Goal: Communication & Community: Ask a question

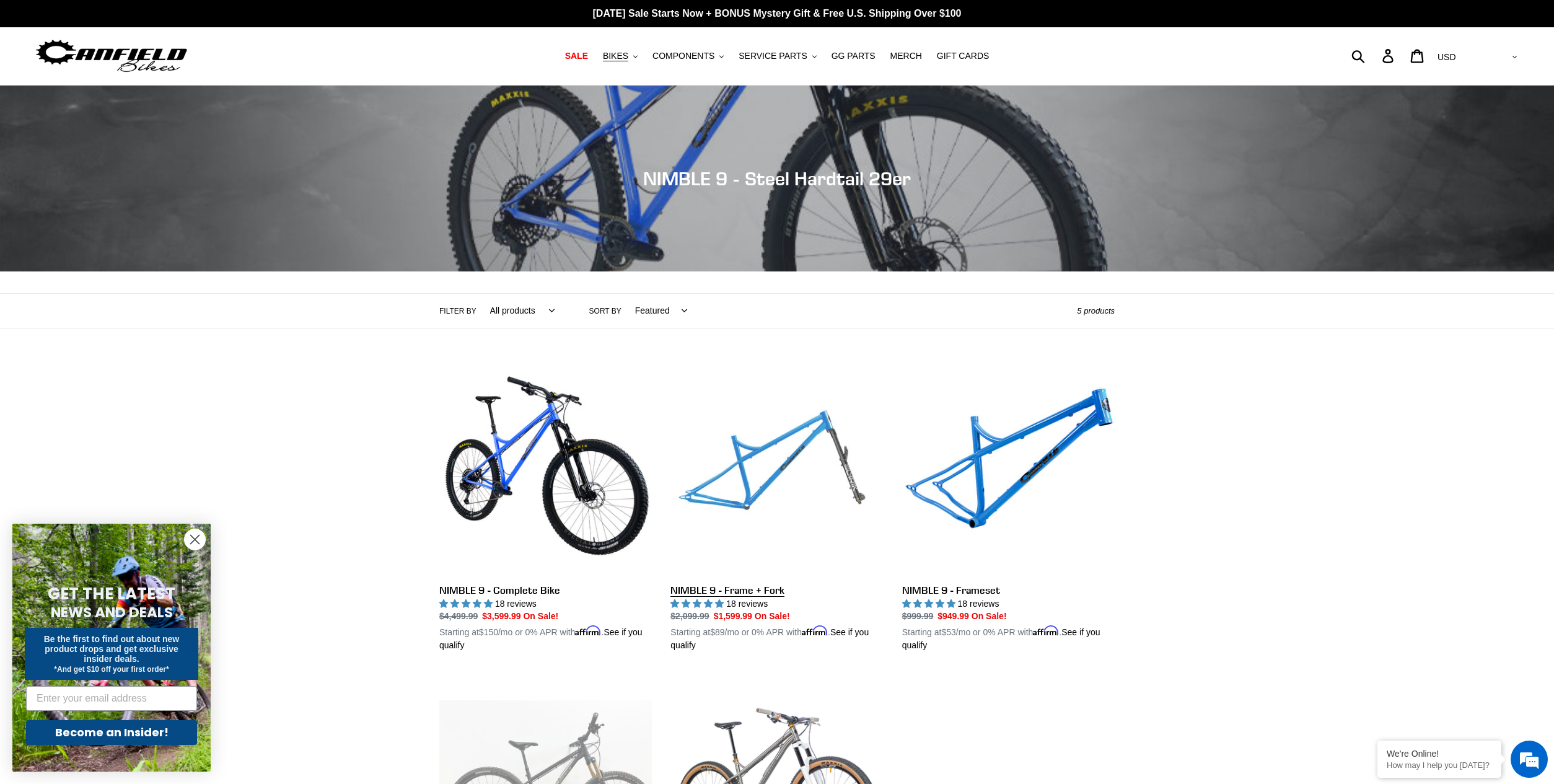
click at [722, 589] on link "NIMBLE 9 - Frame + Fork" at bounding box center [777, 508] width 213 height 290
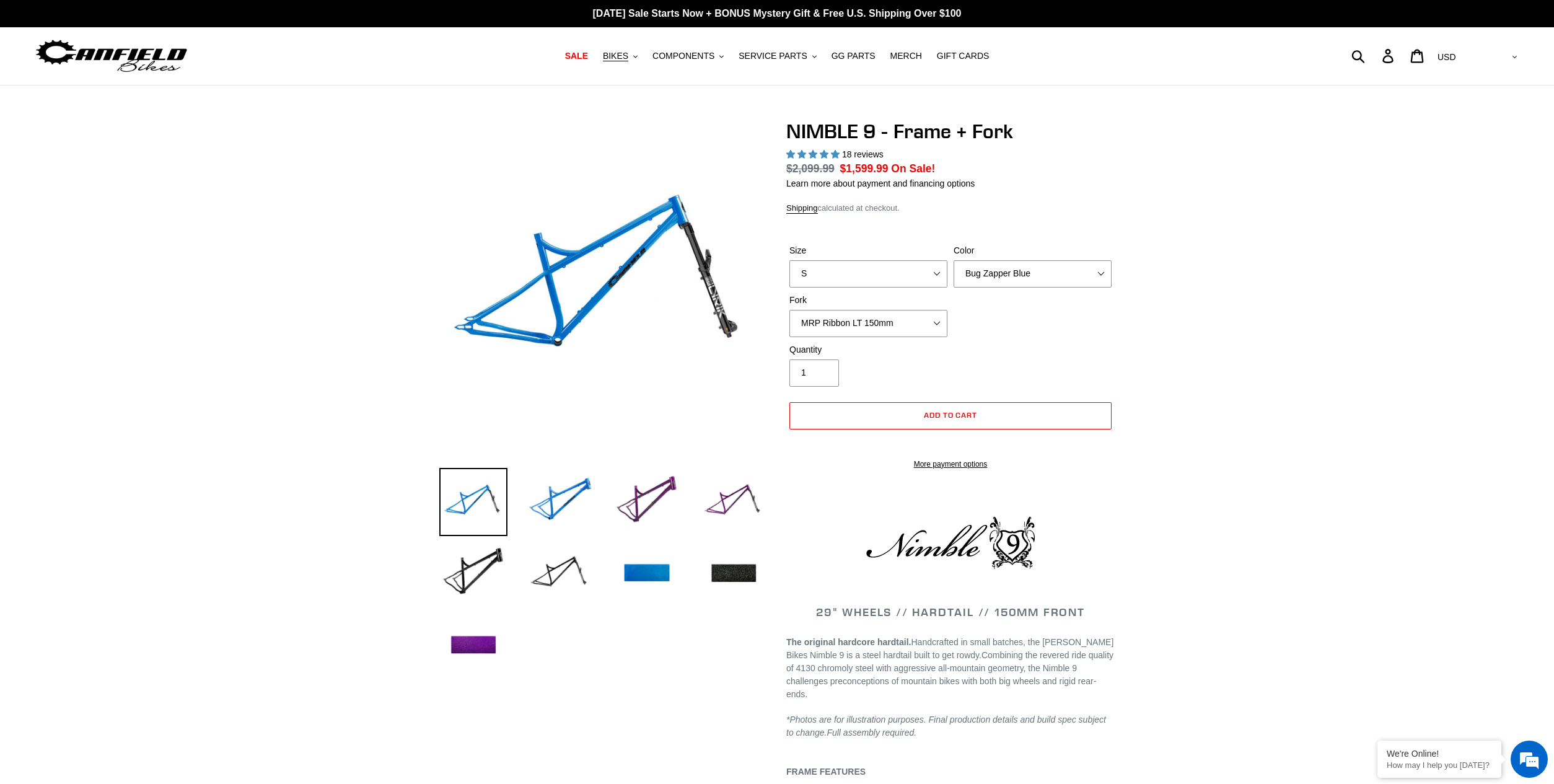
select select "highest-rating"
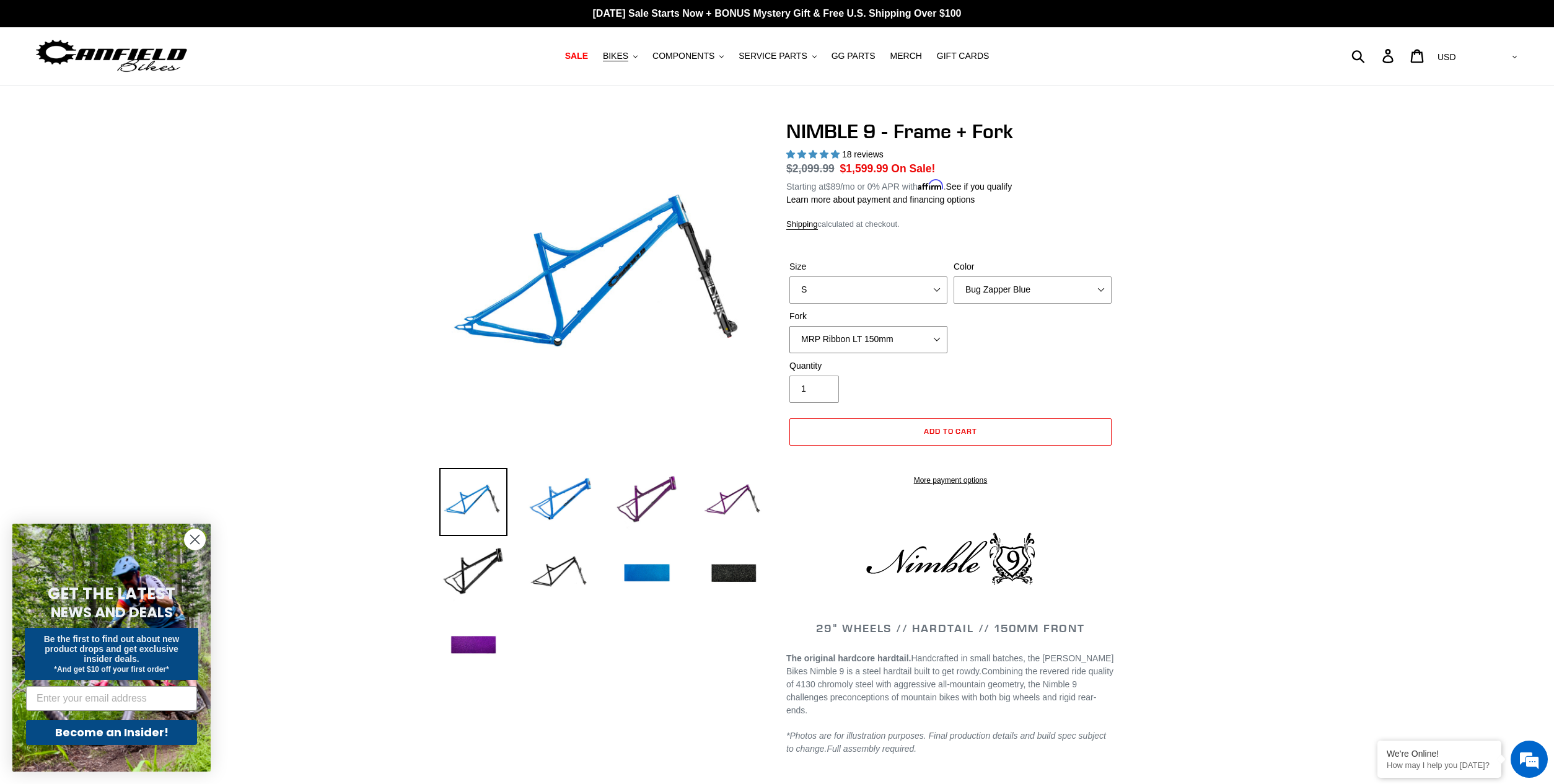
click at [935, 337] on select "MRP Ribbon LT 150mm Fox 36 Factory Grip X 150mm (Special Order) RockShox Lyrik …" at bounding box center [869, 339] width 158 height 27
click at [643, 56] on button "BIKES .cls-1{fill:#231f20}" at bounding box center [620, 56] width 47 height 17
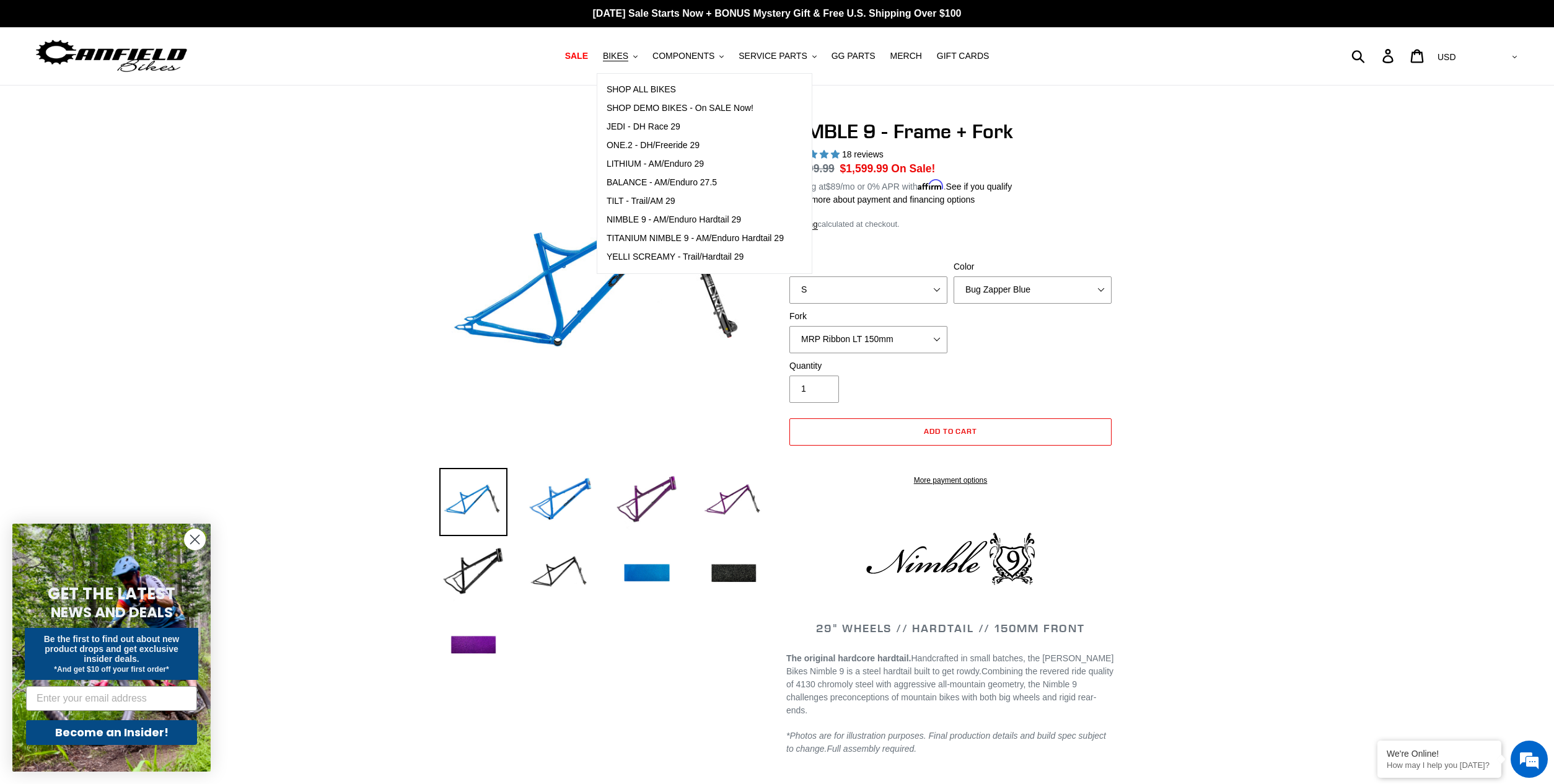
click at [430, 264] on div at bounding box center [594, 401] width 347 height 565
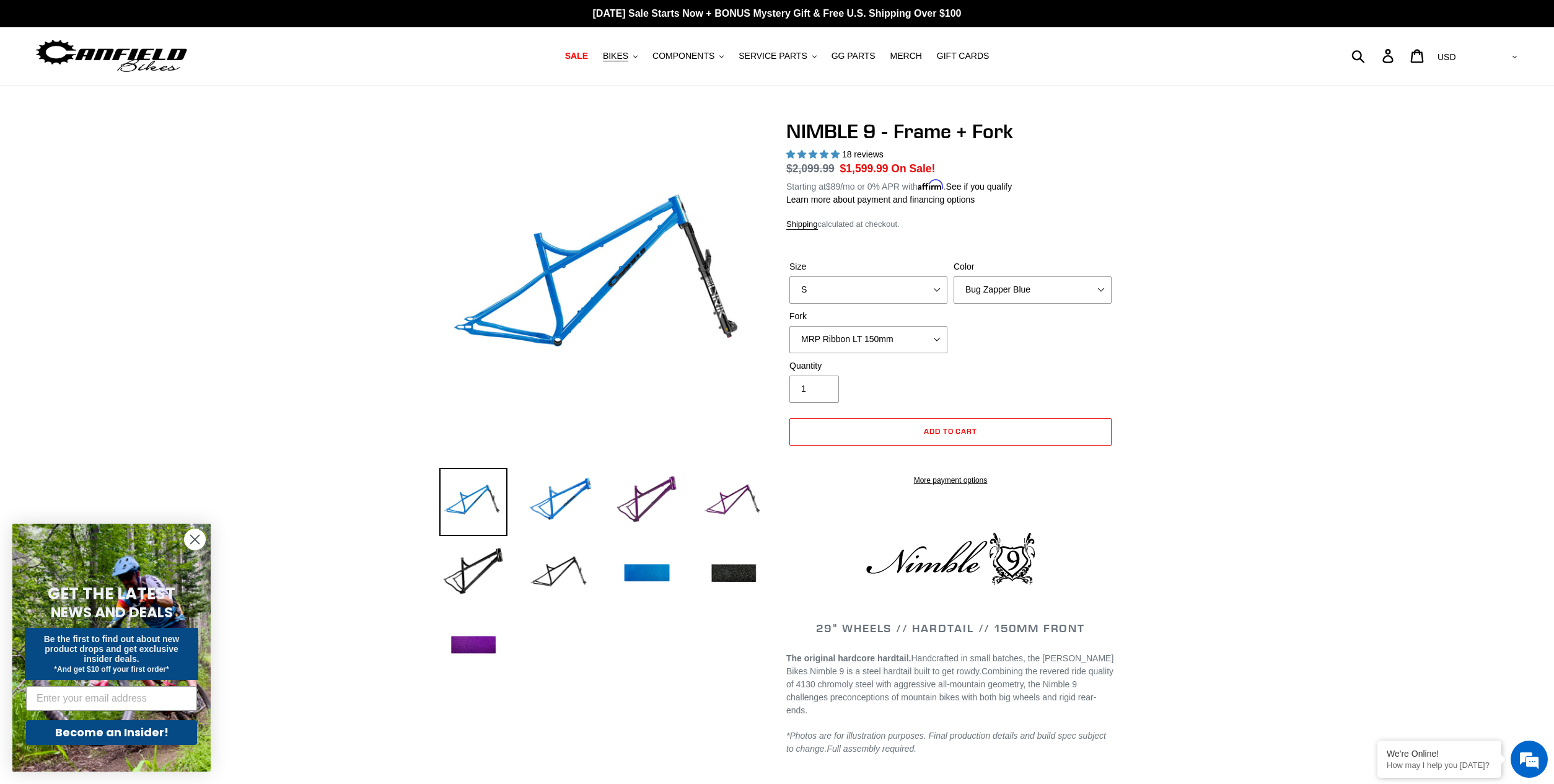
click at [197, 538] on circle "Close dialog" at bounding box center [194, 539] width 20 height 20
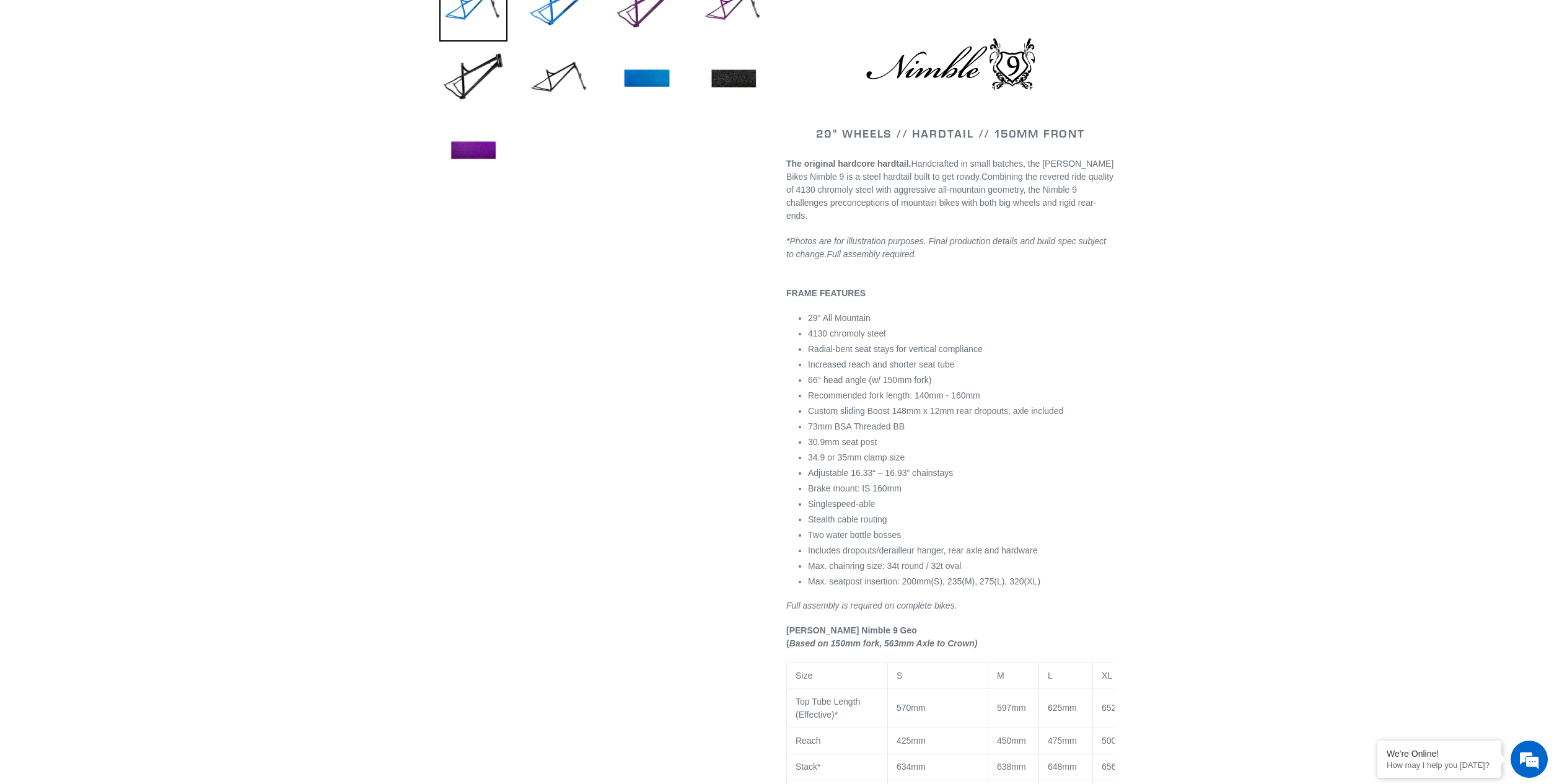
scroll to position [496, 0]
drag, startPoint x: 873, startPoint y: 398, endPoint x: 991, endPoint y: 396, distance: 118.0
click at [991, 396] on li "Recommended fork length: 140mm - 160mm" at bounding box center [962, 394] width 307 height 13
drag, startPoint x: 847, startPoint y: 409, endPoint x: 975, endPoint y: 413, distance: 128.1
click at [975, 413] on span "Custom sliding Boost 148mm x 12mm rear dropouts, axle included" at bounding box center [936, 409] width 256 height 10
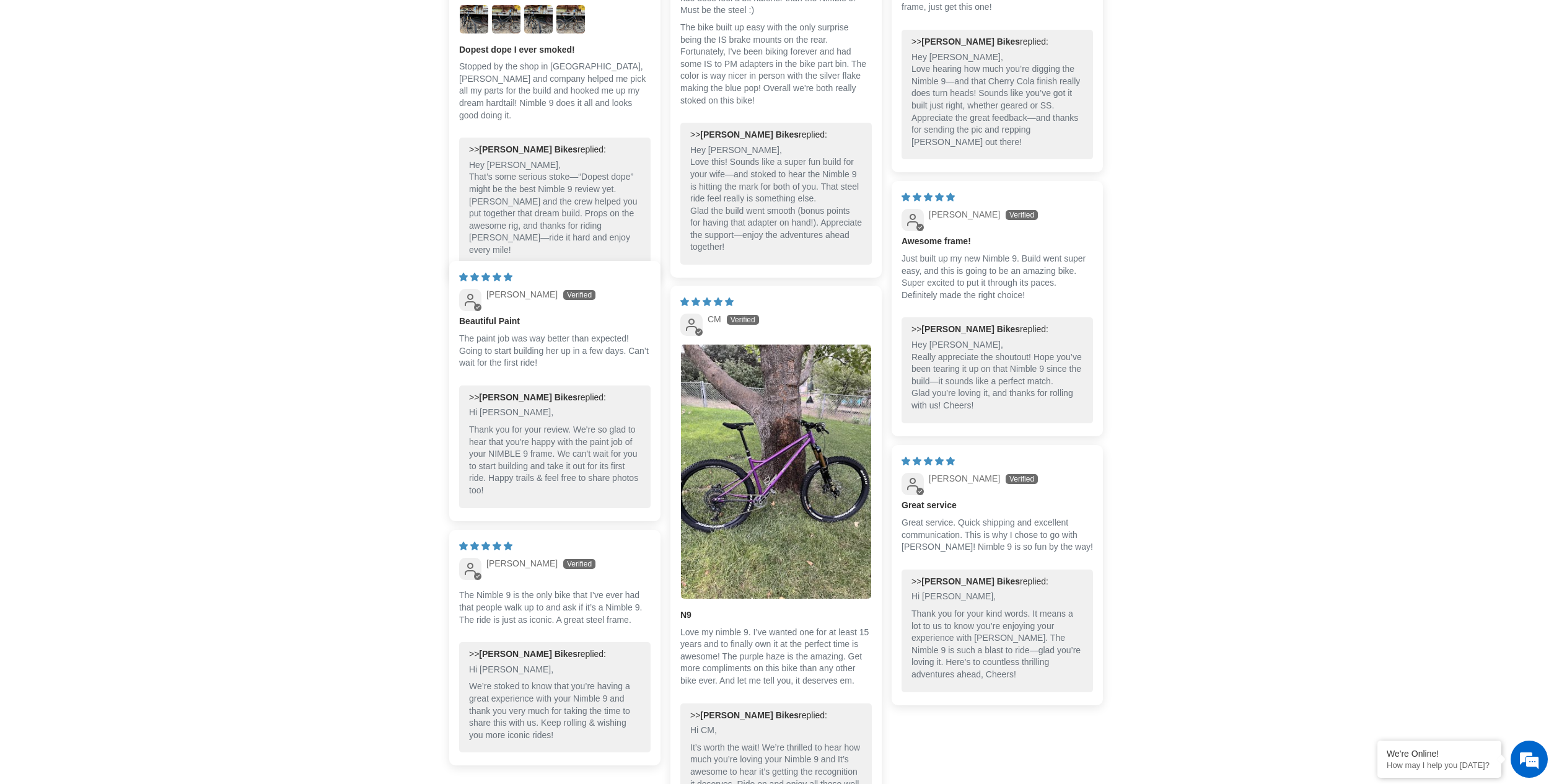
scroll to position [2540, 0]
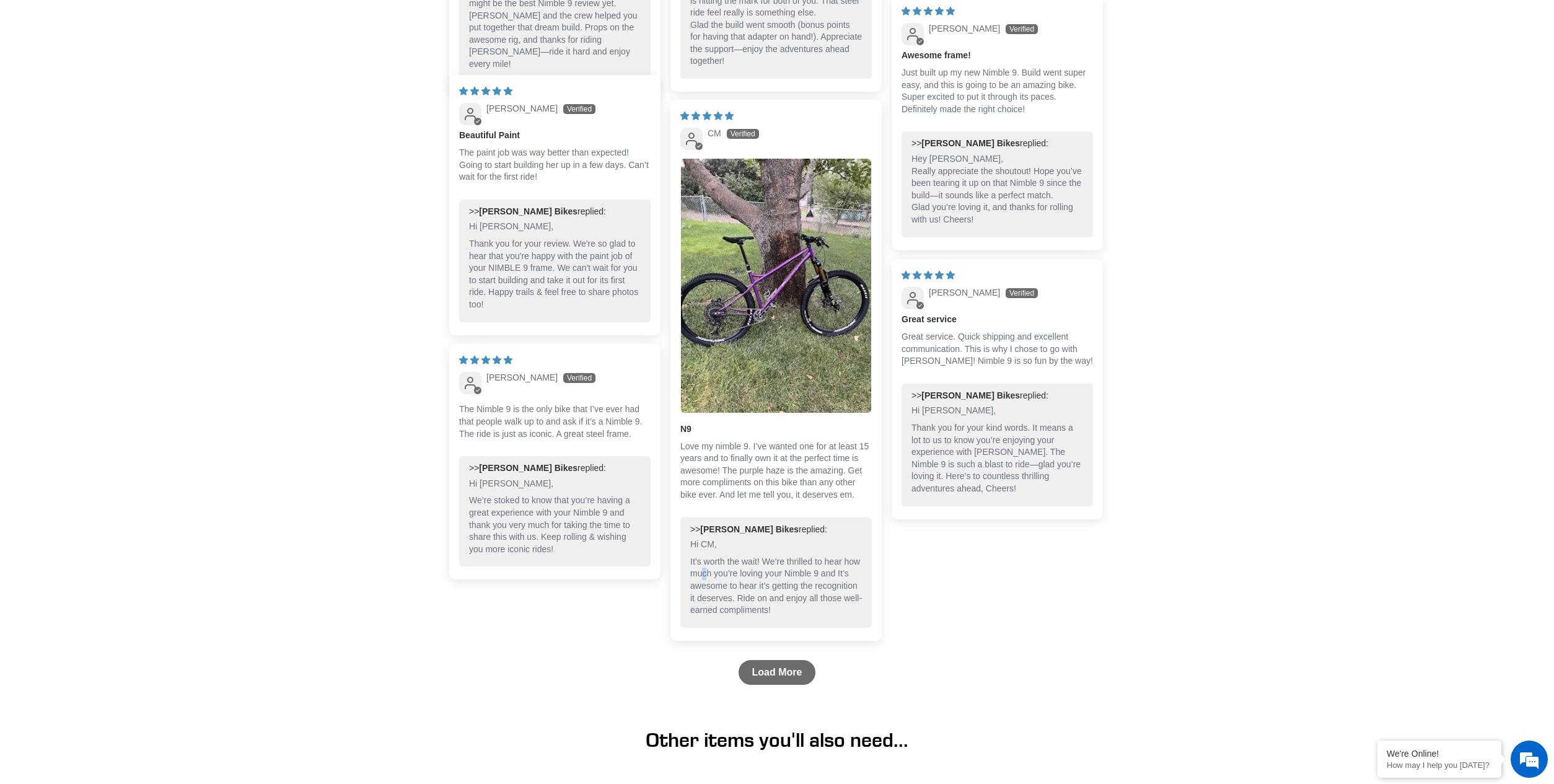
click at [725, 583] on p "It’s worth the wait! We’re thrilled to hear how much you’re loving your Nimble …" at bounding box center [776, 586] width 172 height 60
click at [706, 598] on p "It’s worth the wait! We’re thrilled to hear how much you’re loving your Nimble …" at bounding box center [776, 586] width 172 height 60
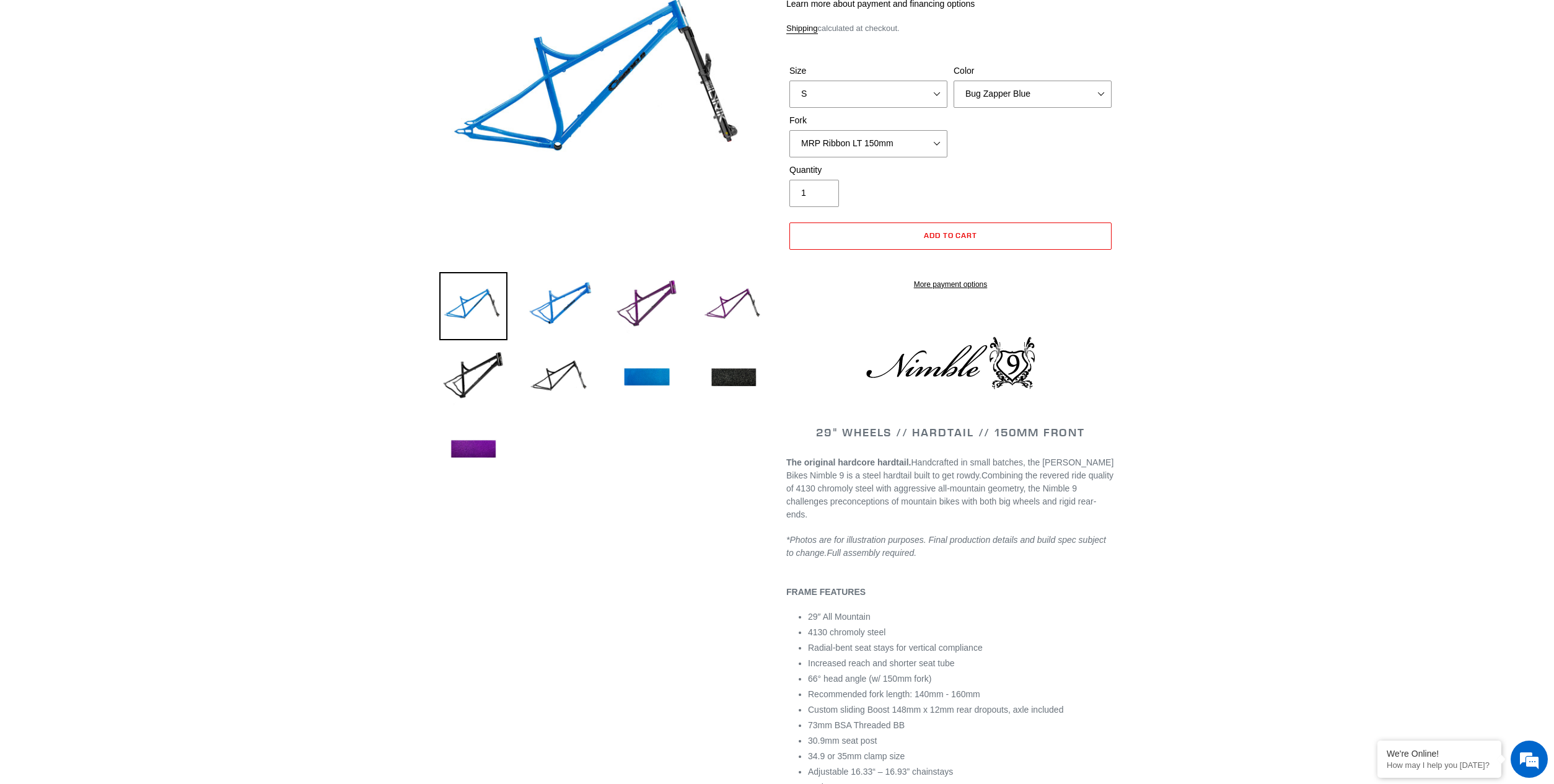
scroll to position [193, 0]
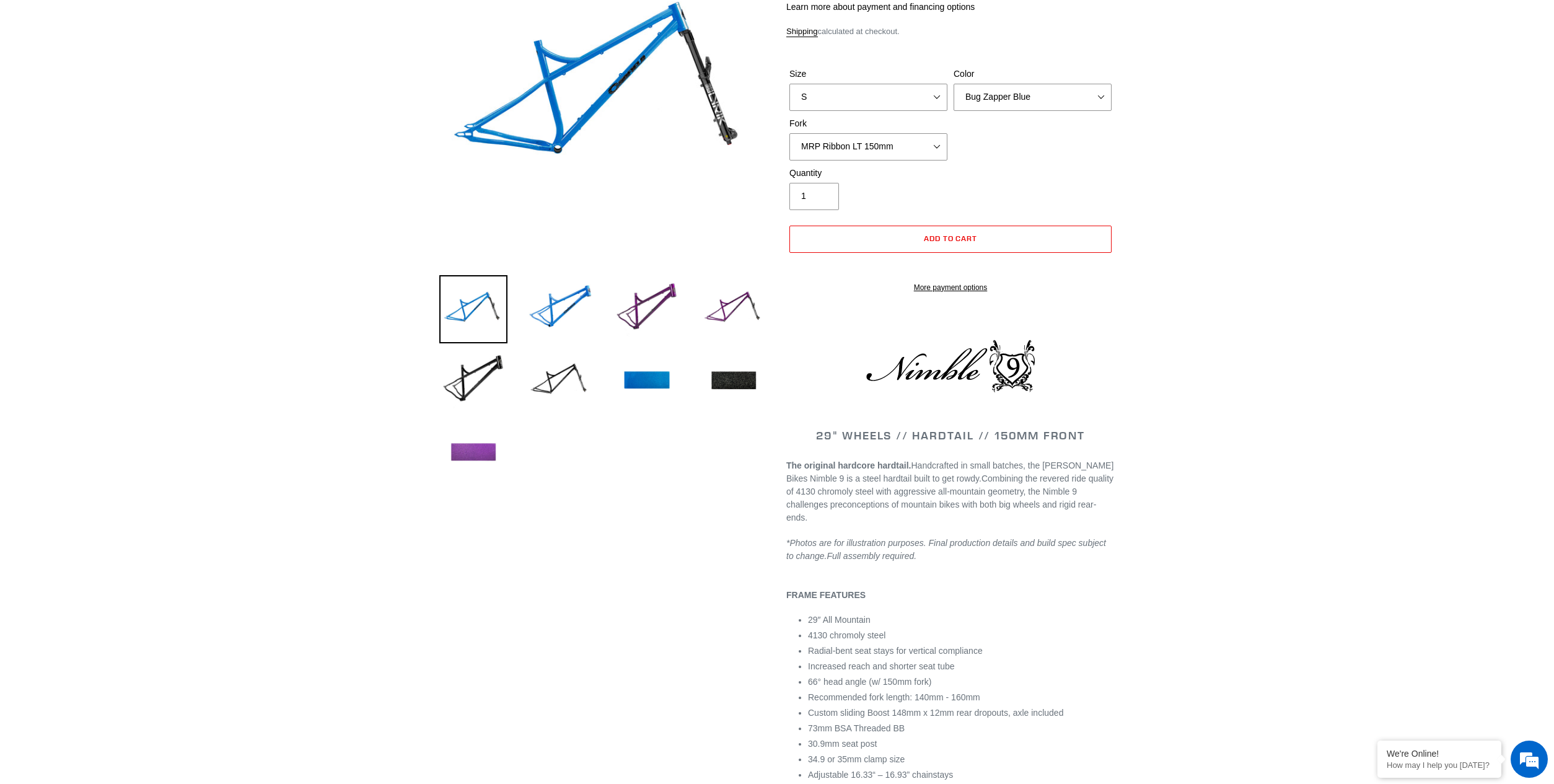
click at [489, 455] on img at bounding box center [473, 453] width 69 height 68
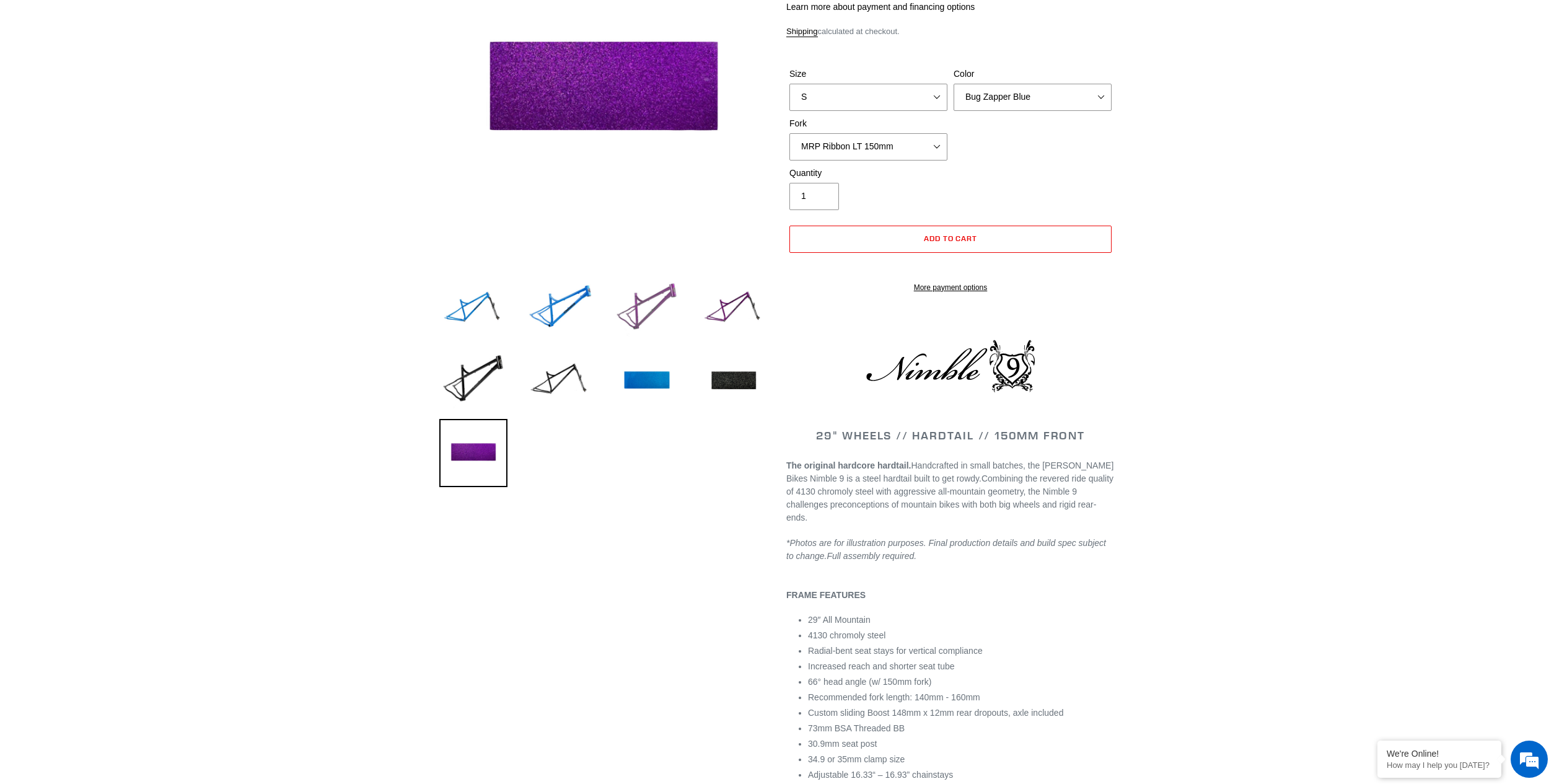
click at [646, 294] on img at bounding box center [646, 309] width 69 height 68
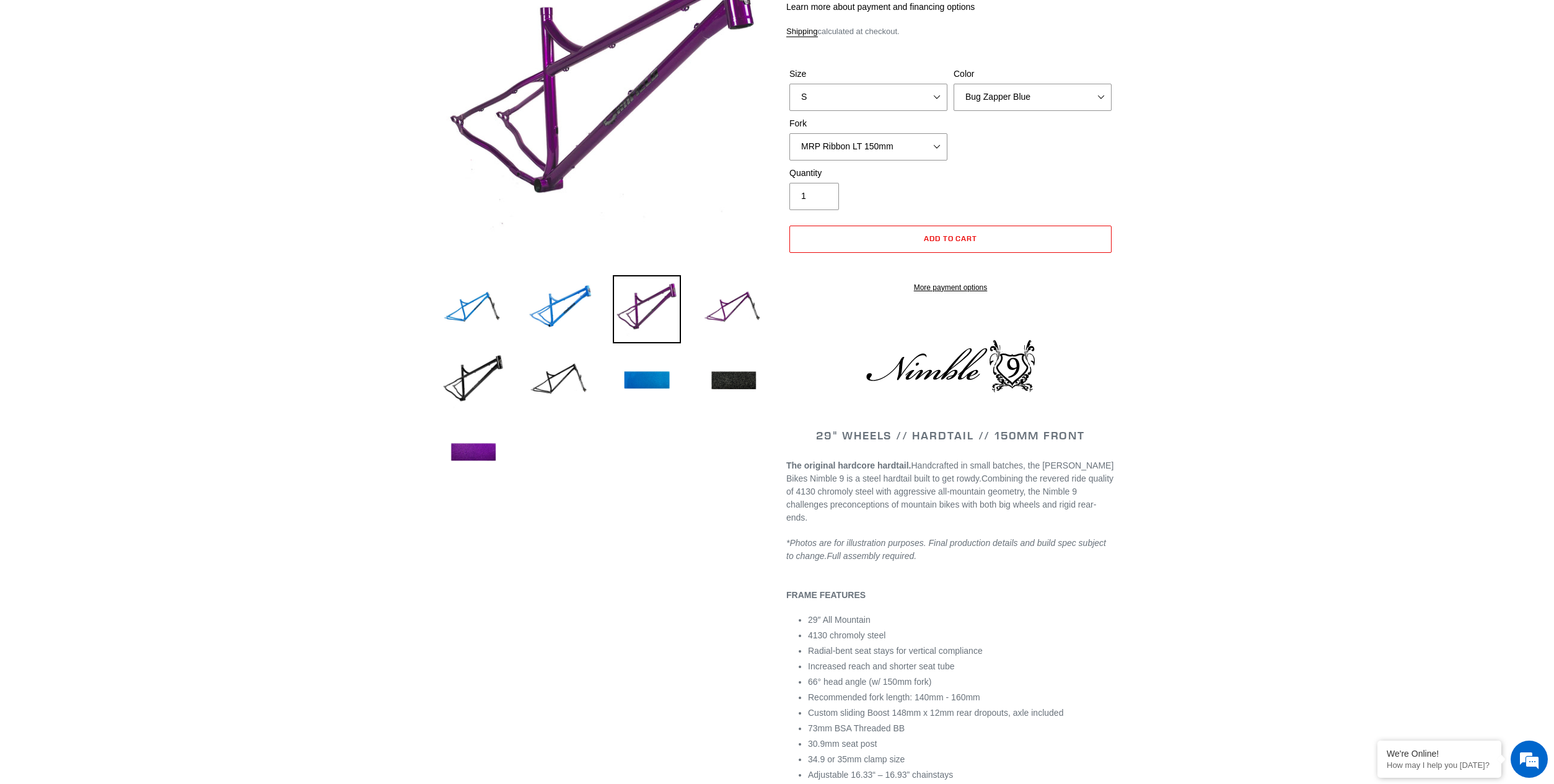
scroll to position [6, 0]
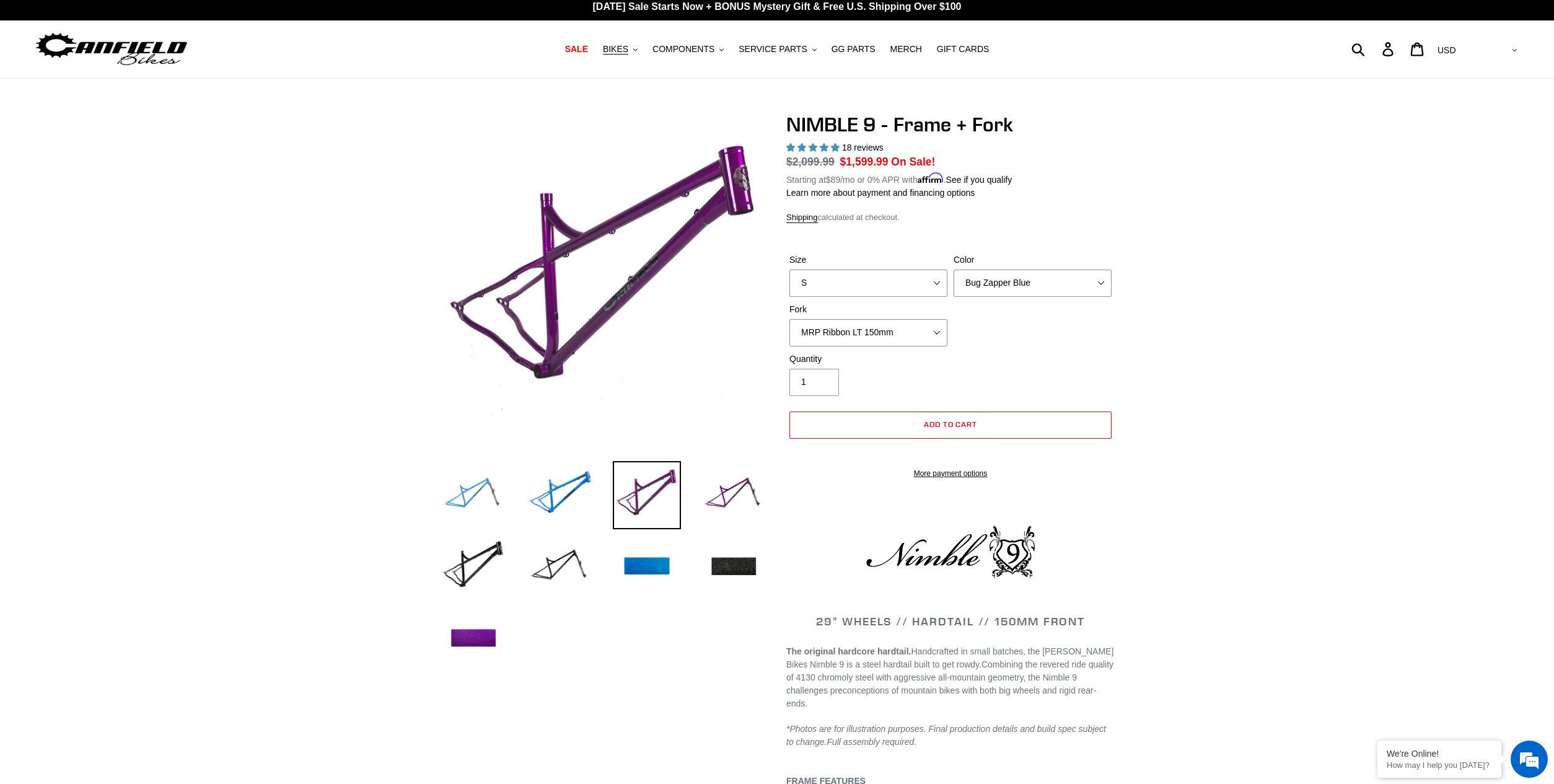
click at [469, 497] on img at bounding box center [473, 495] width 69 height 68
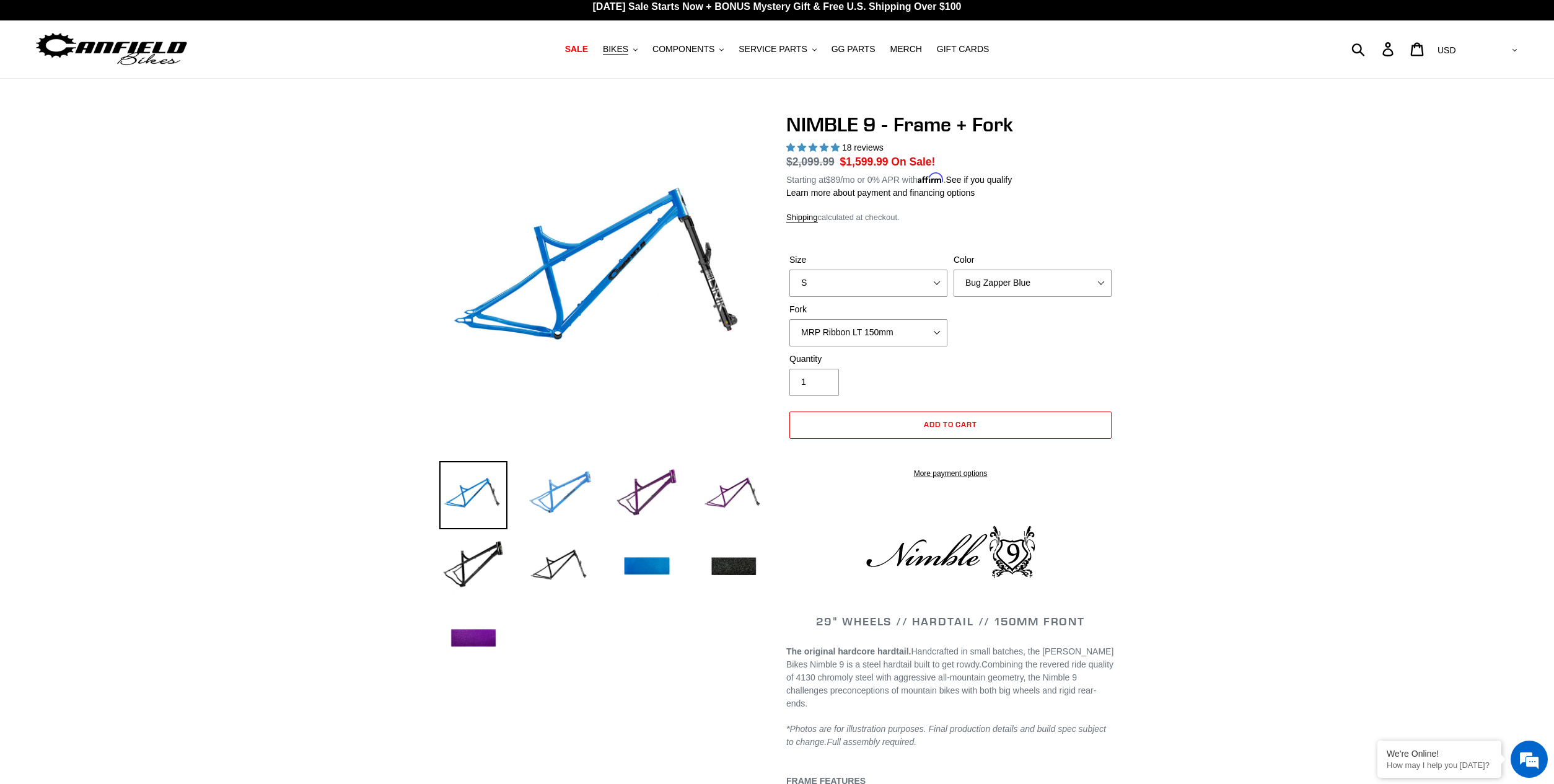
click at [555, 500] on img at bounding box center [560, 495] width 69 height 68
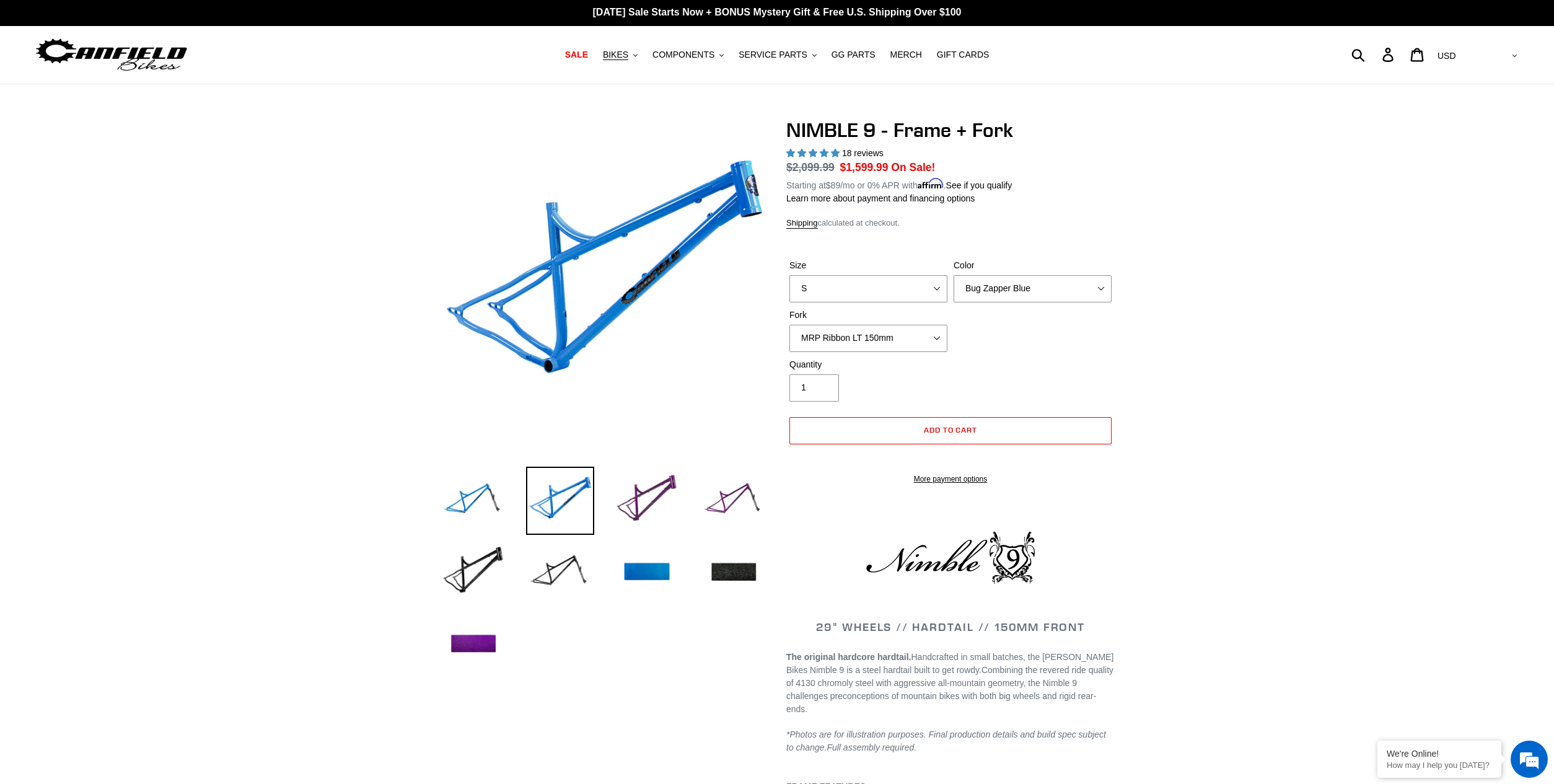
scroll to position [0, 0]
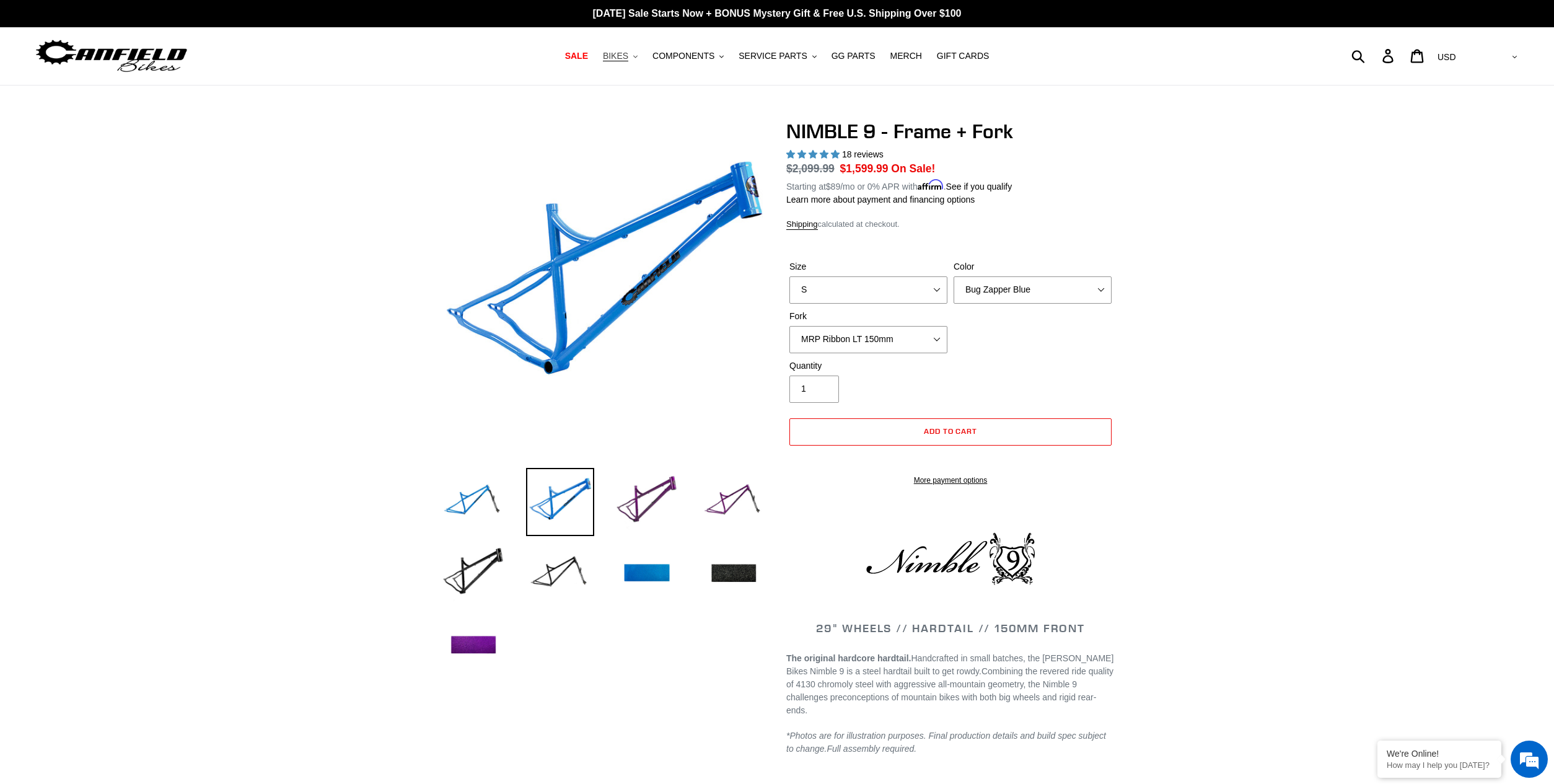
click at [638, 55] on icon ".cls-1{fill:#231f20}" at bounding box center [635, 56] width 4 height 4
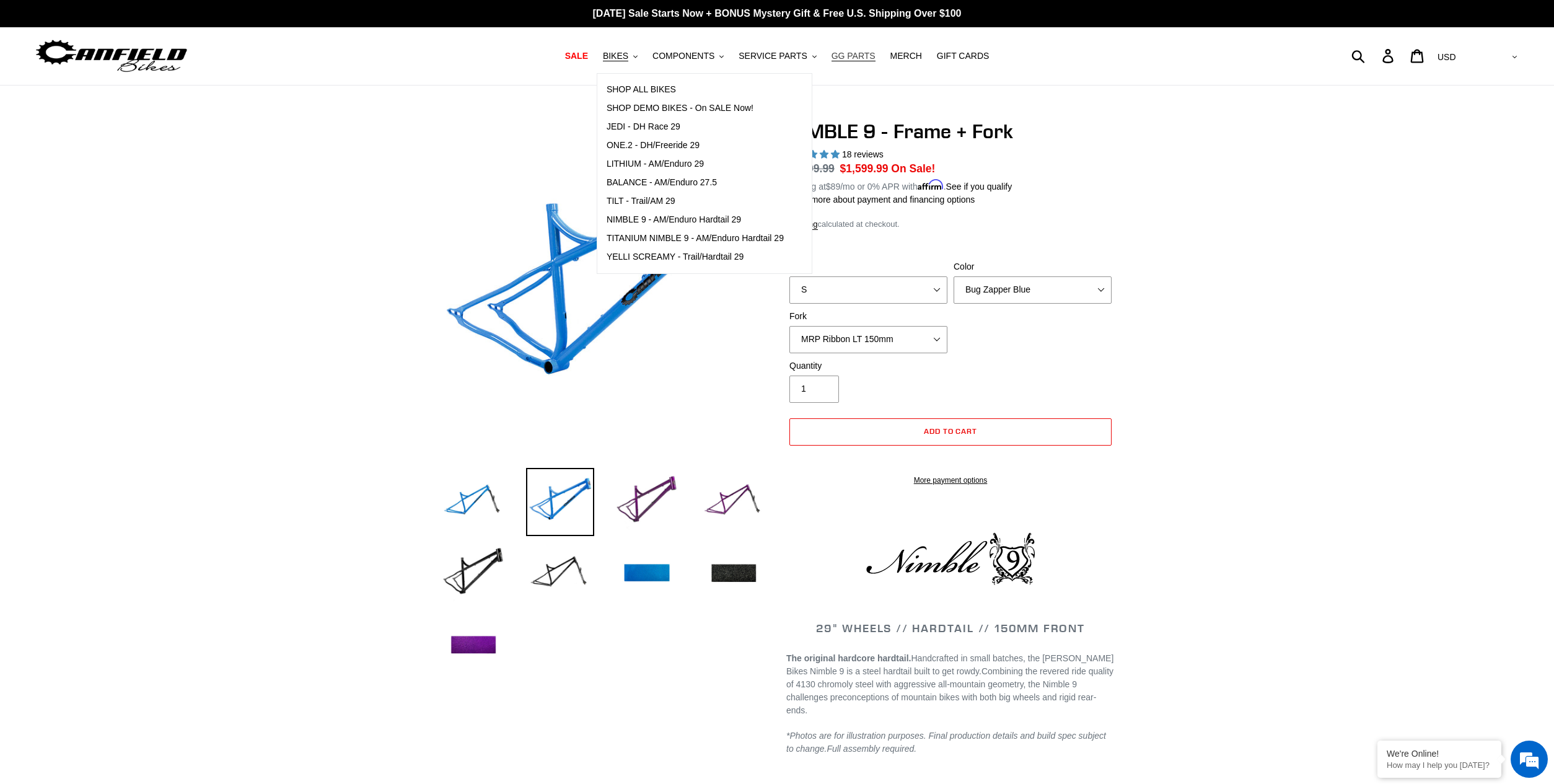
click at [839, 54] on span "GG PARTS" at bounding box center [854, 56] width 44 height 10
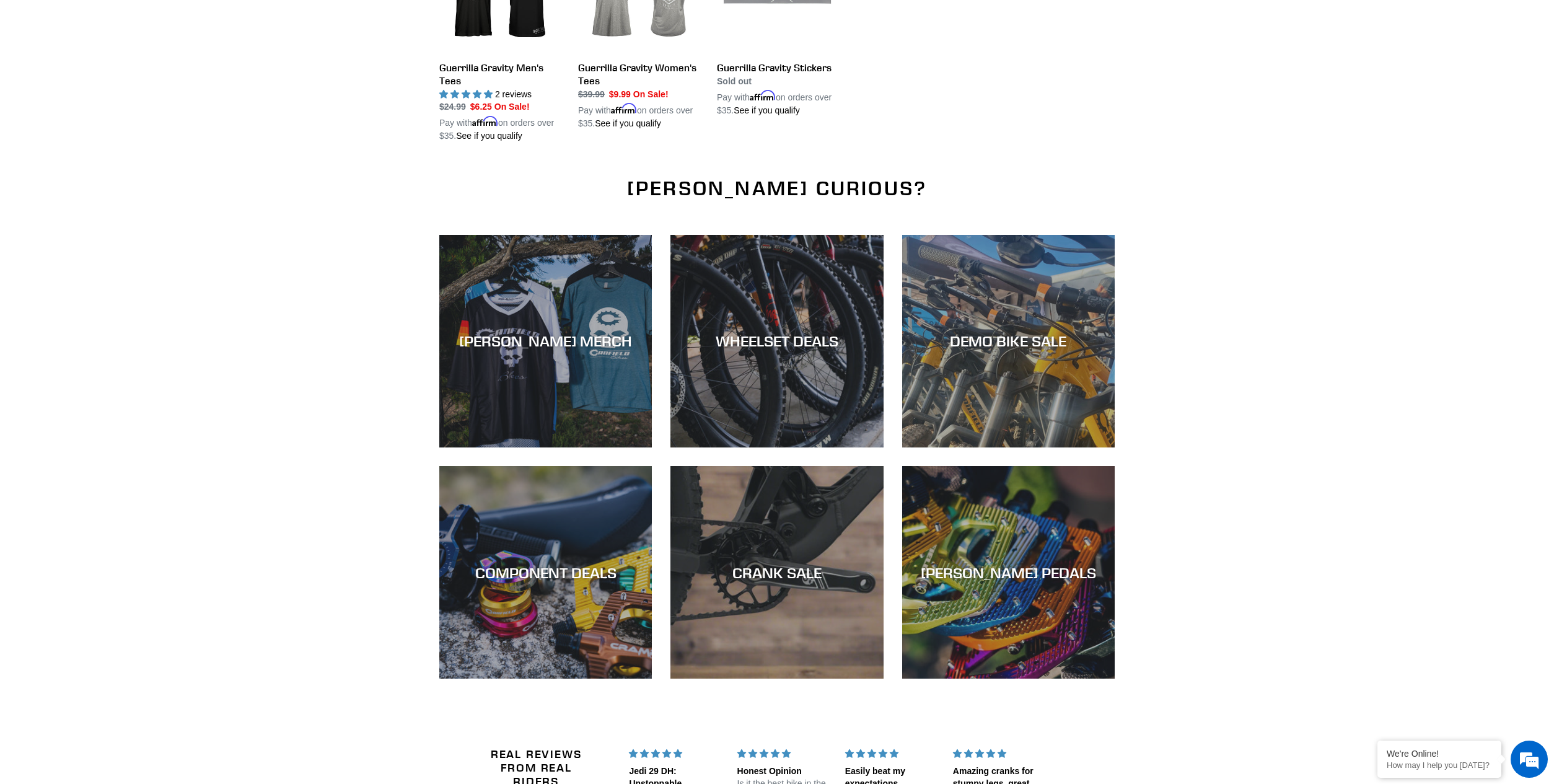
scroll to position [1549, 0]
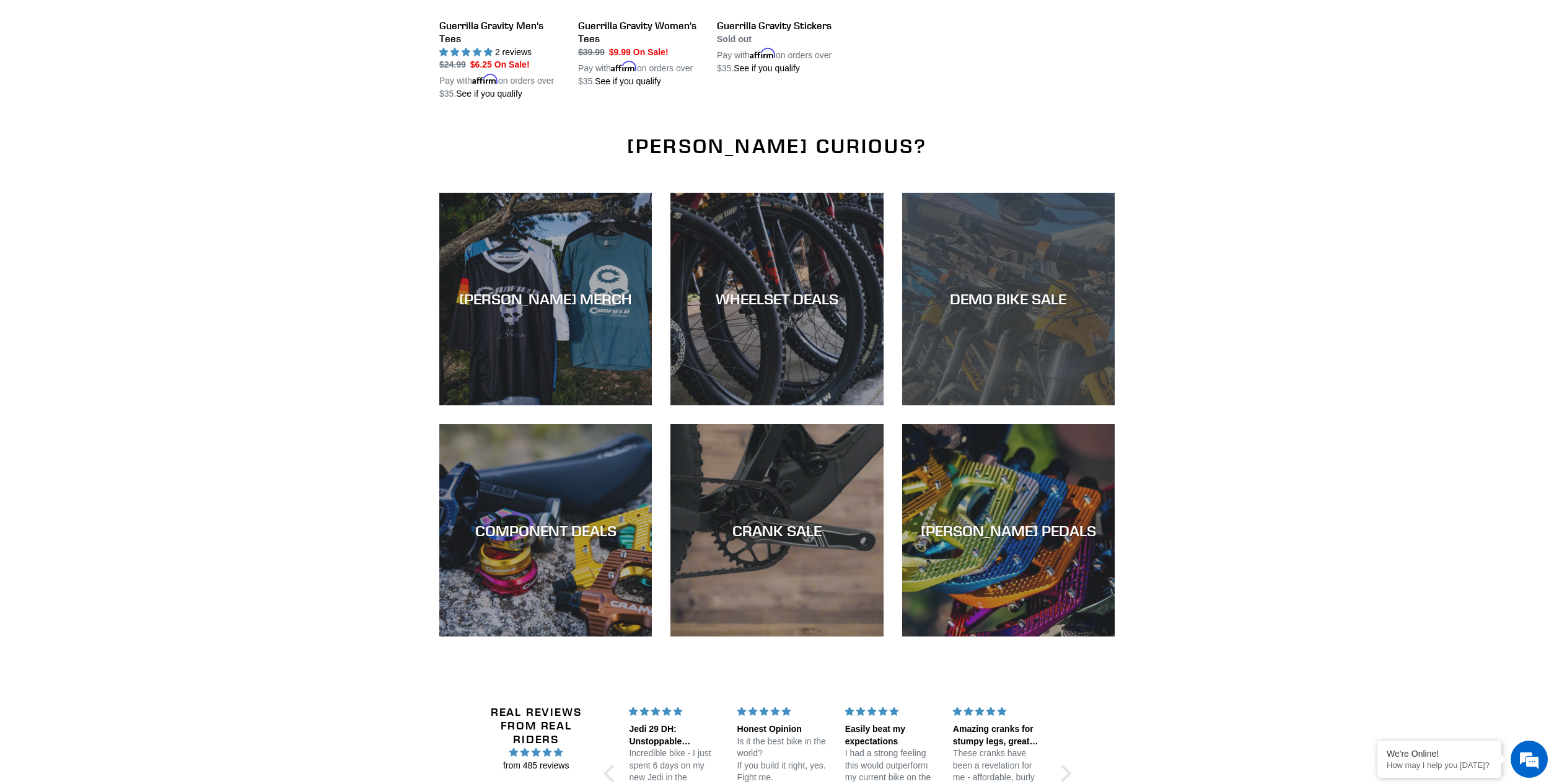
click at [983, 290] on div "DEMO BIKE SALE" at bounding box center [1009, 299] width 213 height 18
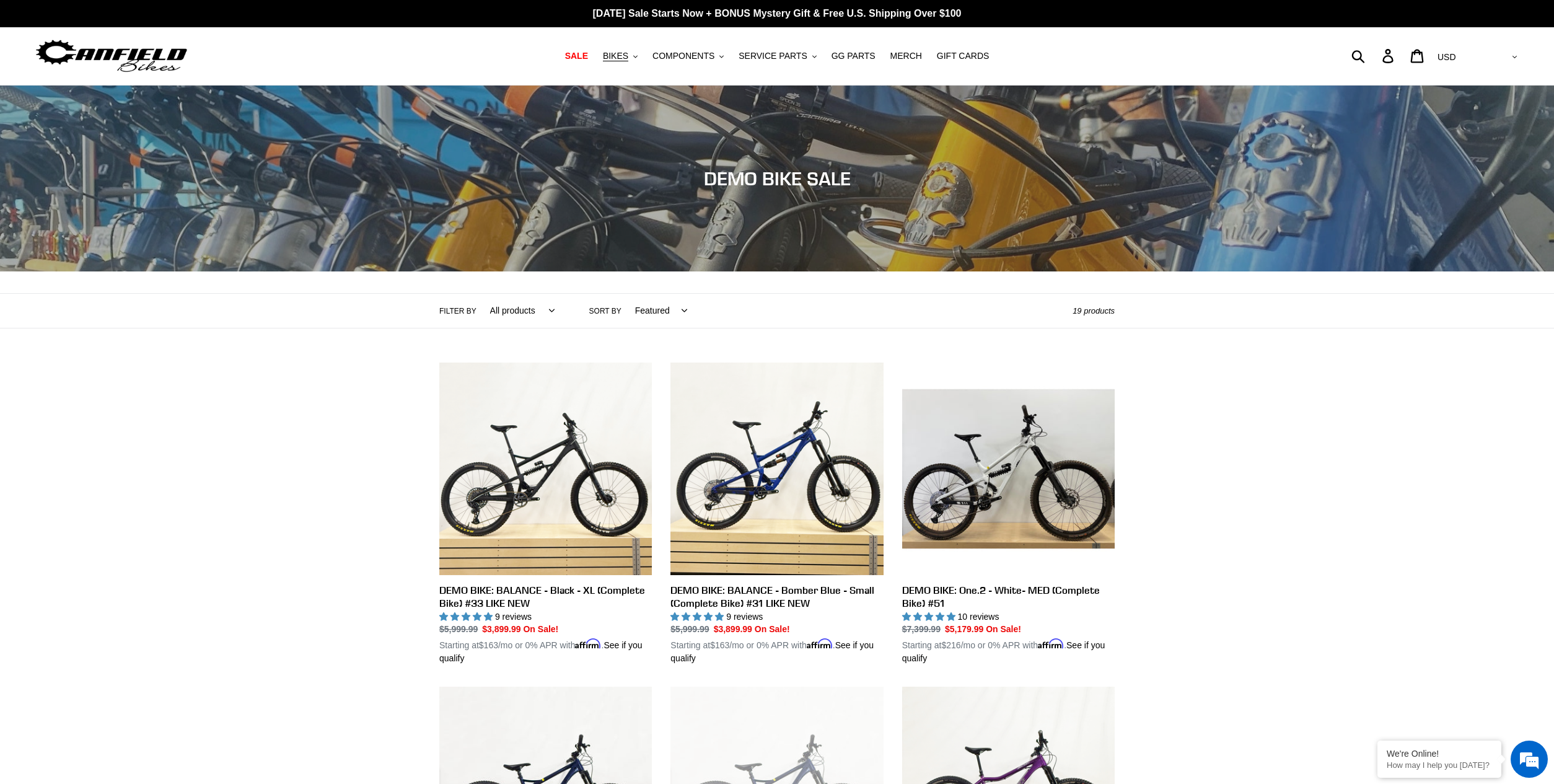
click at [135, 52] on img at bounding box center [111, 56] width 155 height 39
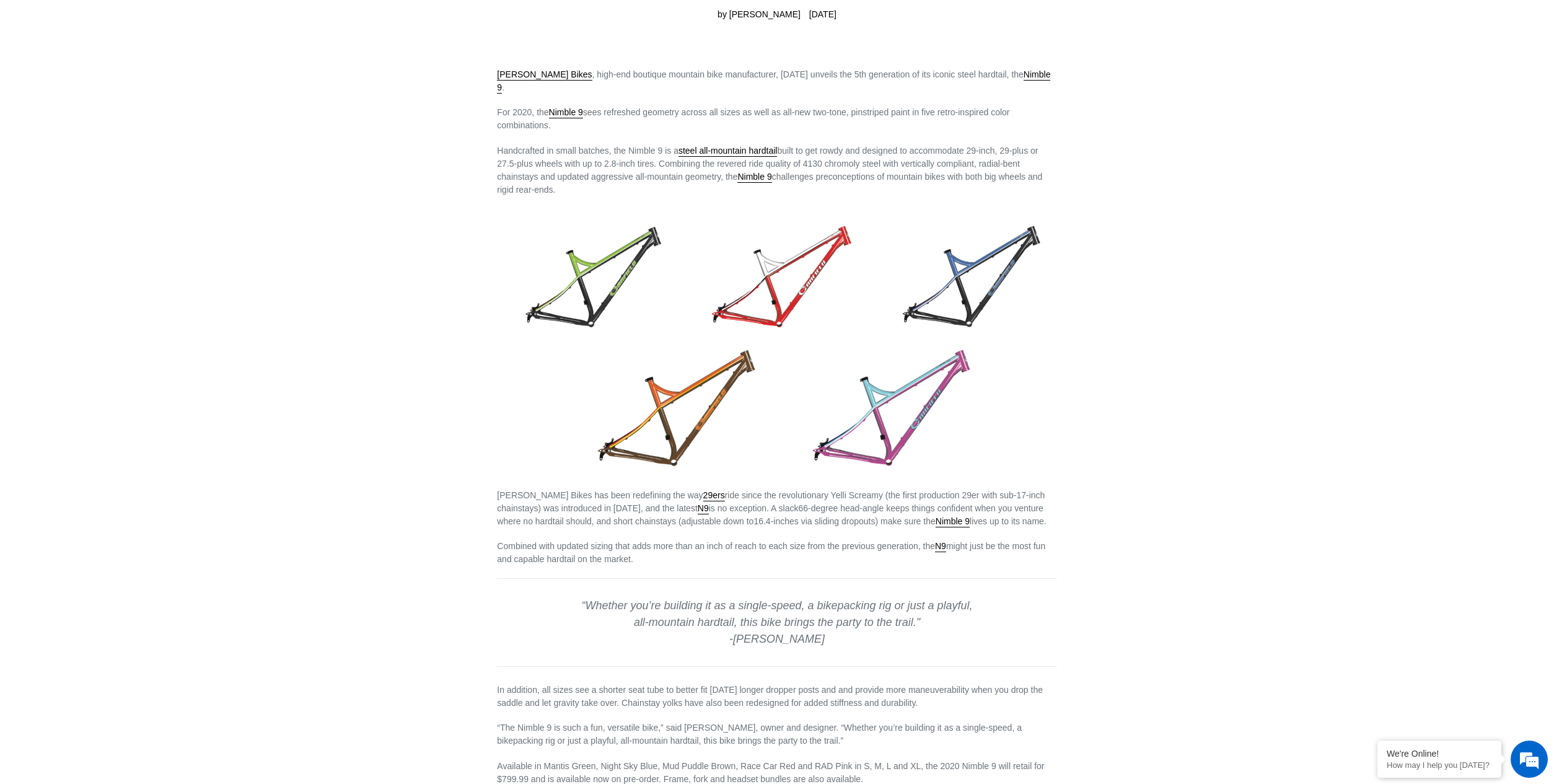
scroll to position [186, 0]
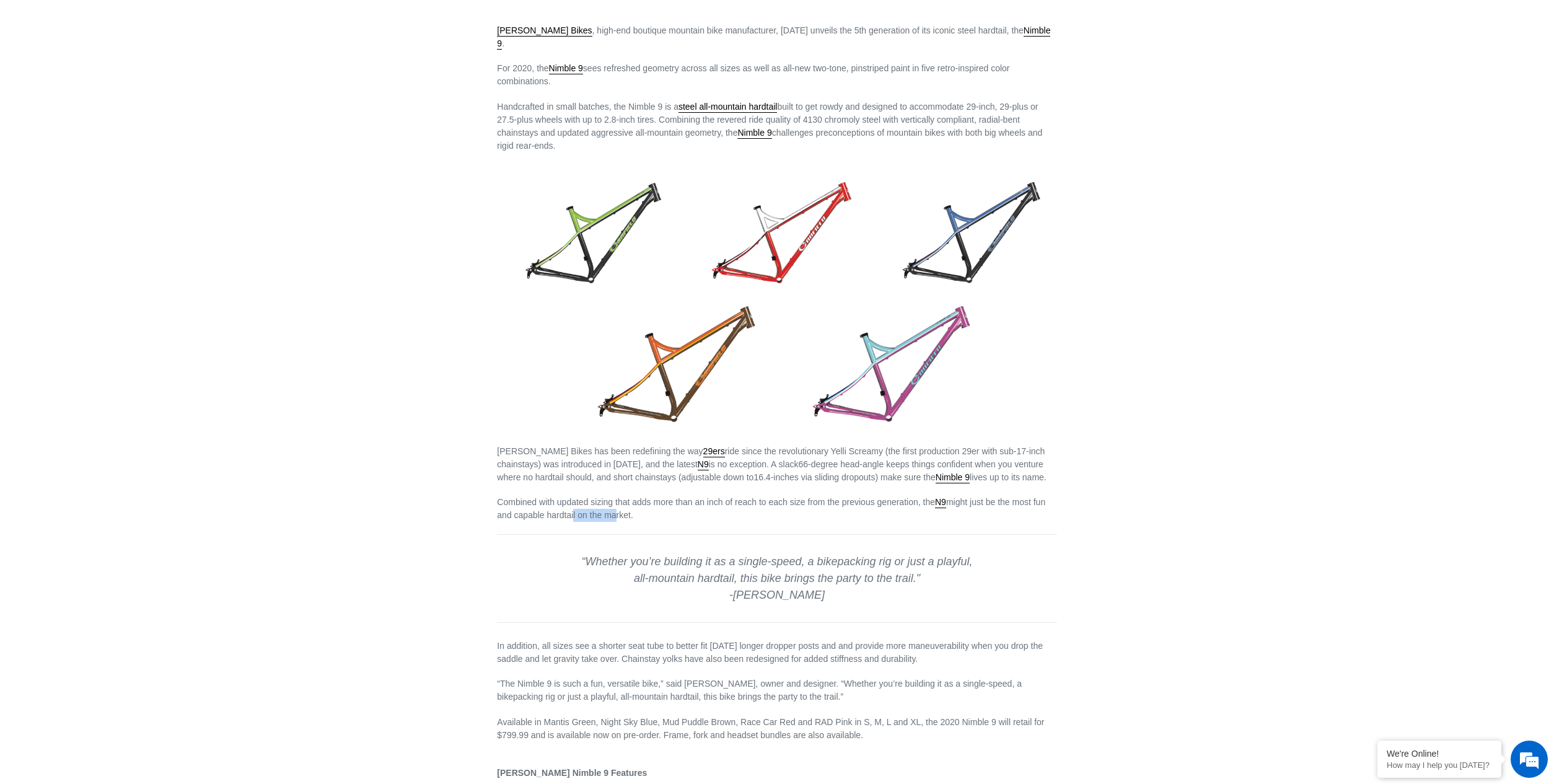
drag, startPoint x: 570, startPoint y: 500, endPoint x: 614, endPoint y: 500, distance: 44.0
click at [614, 500] on span "might just be the most fun and capable hardtail on the market." at bounding box center [771, 508] width 548 height 23
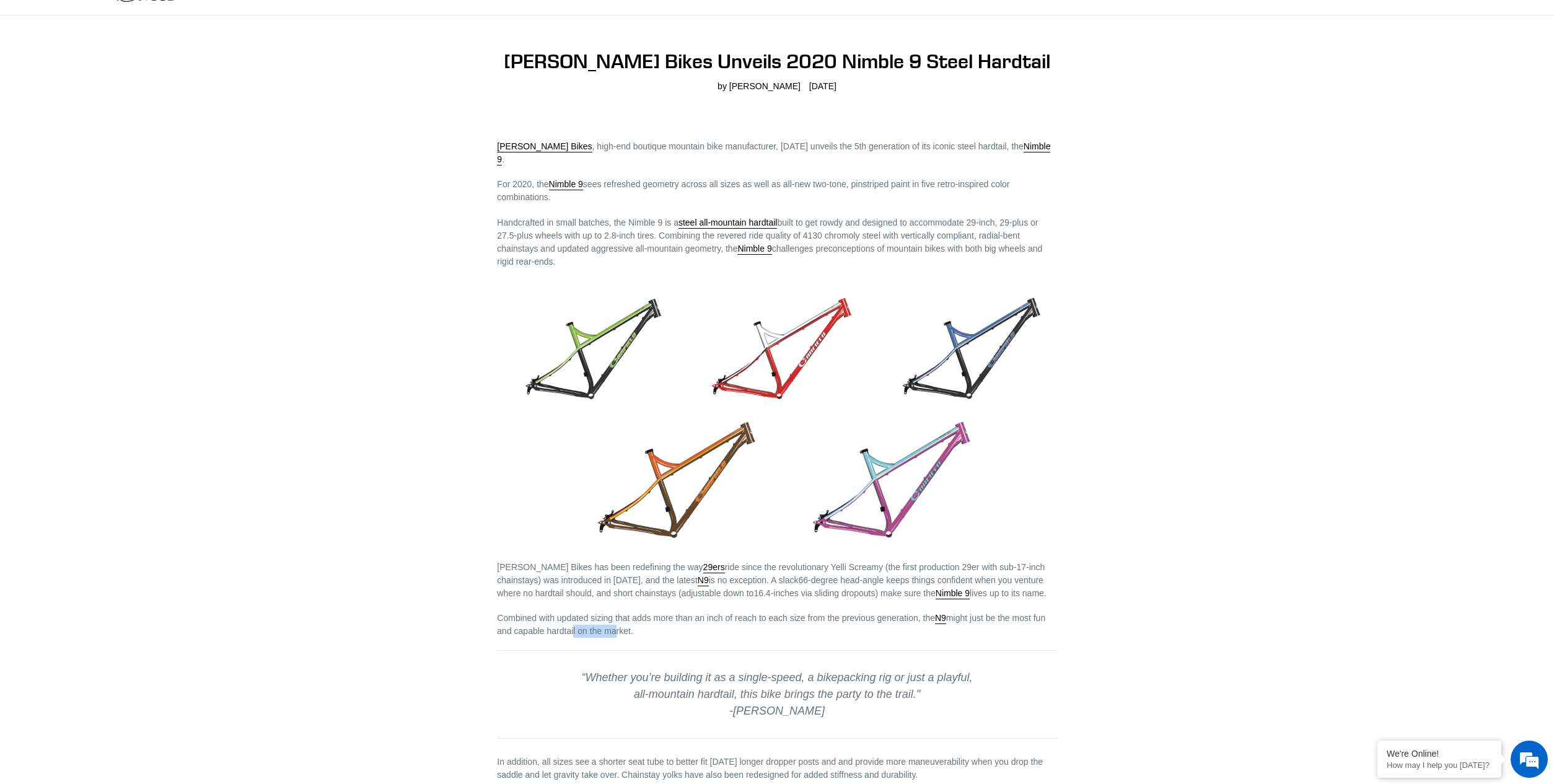
scroll to position [0, 0]
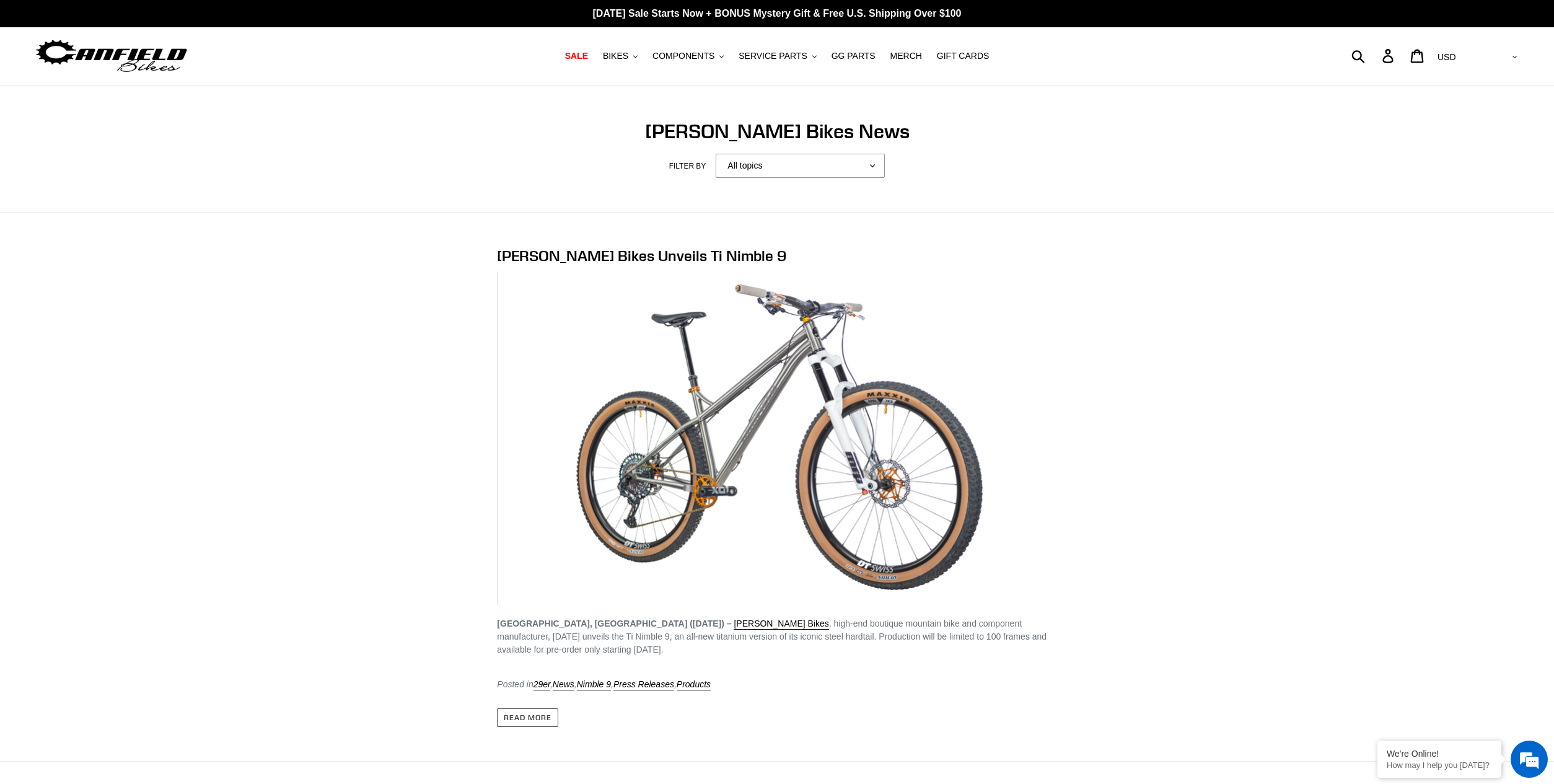
click at [508, 651] on span ", high-end boutique mountain bike and component manufacturer, today unveils the…" at bounding box center [772, 636] width 550 height 36
click at [850, 161] on select "All topics 29er Balance Canfield Balance Formula Canfield Cares CBF Contests Cr…" at bounding box center [800, 166] width 169 height 24
select select "/blogs/news/tagged/hardtail"
click at [733, 154] on select "All topics 29er Balance Canfield Balance Formula Canfield Cares CBF Contests Cr…" at bounding box center [800, 166] width 169 height 24
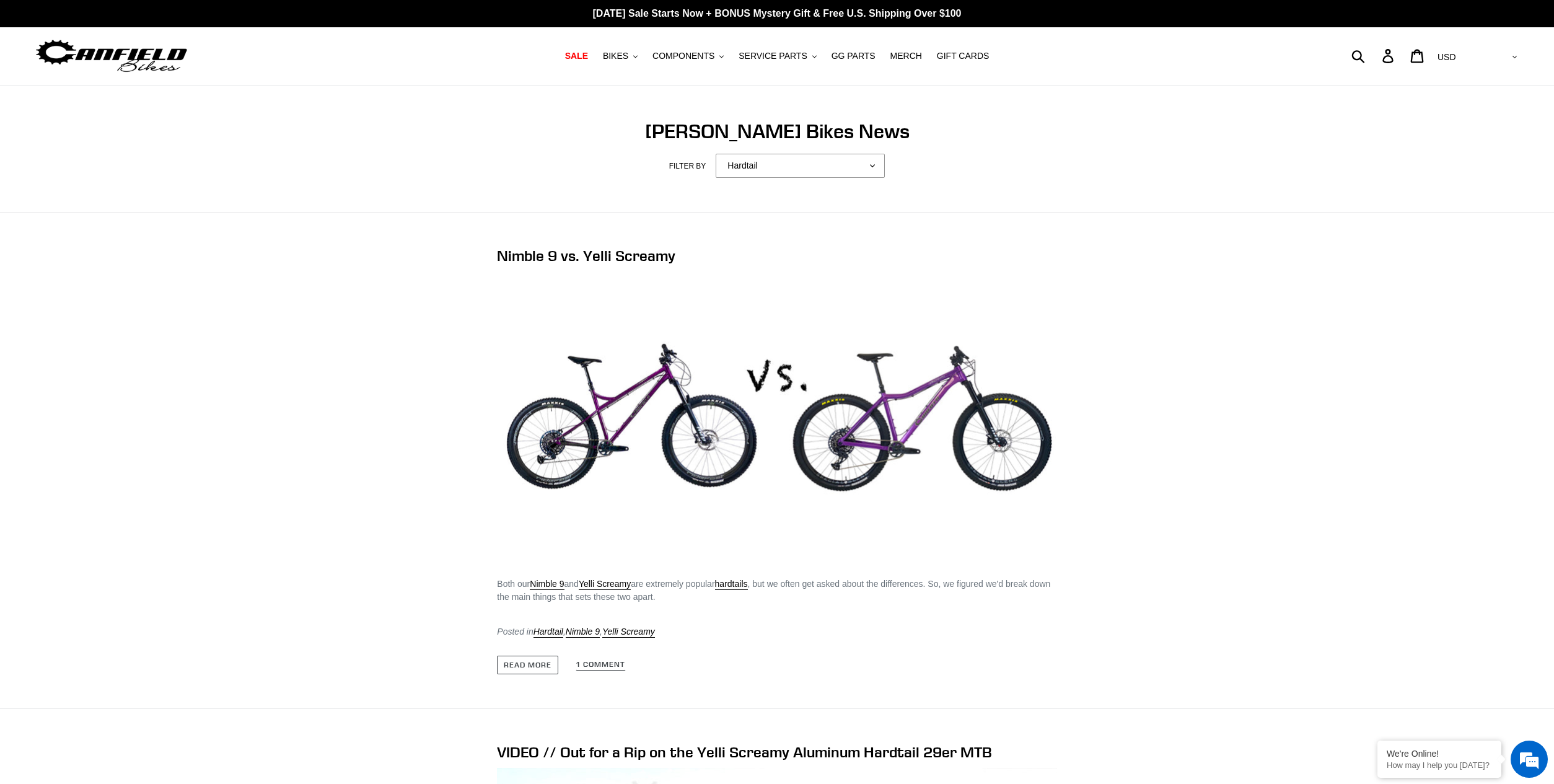
click at [594, 425] on img at bounding box center [777, 418] width 559 height 293
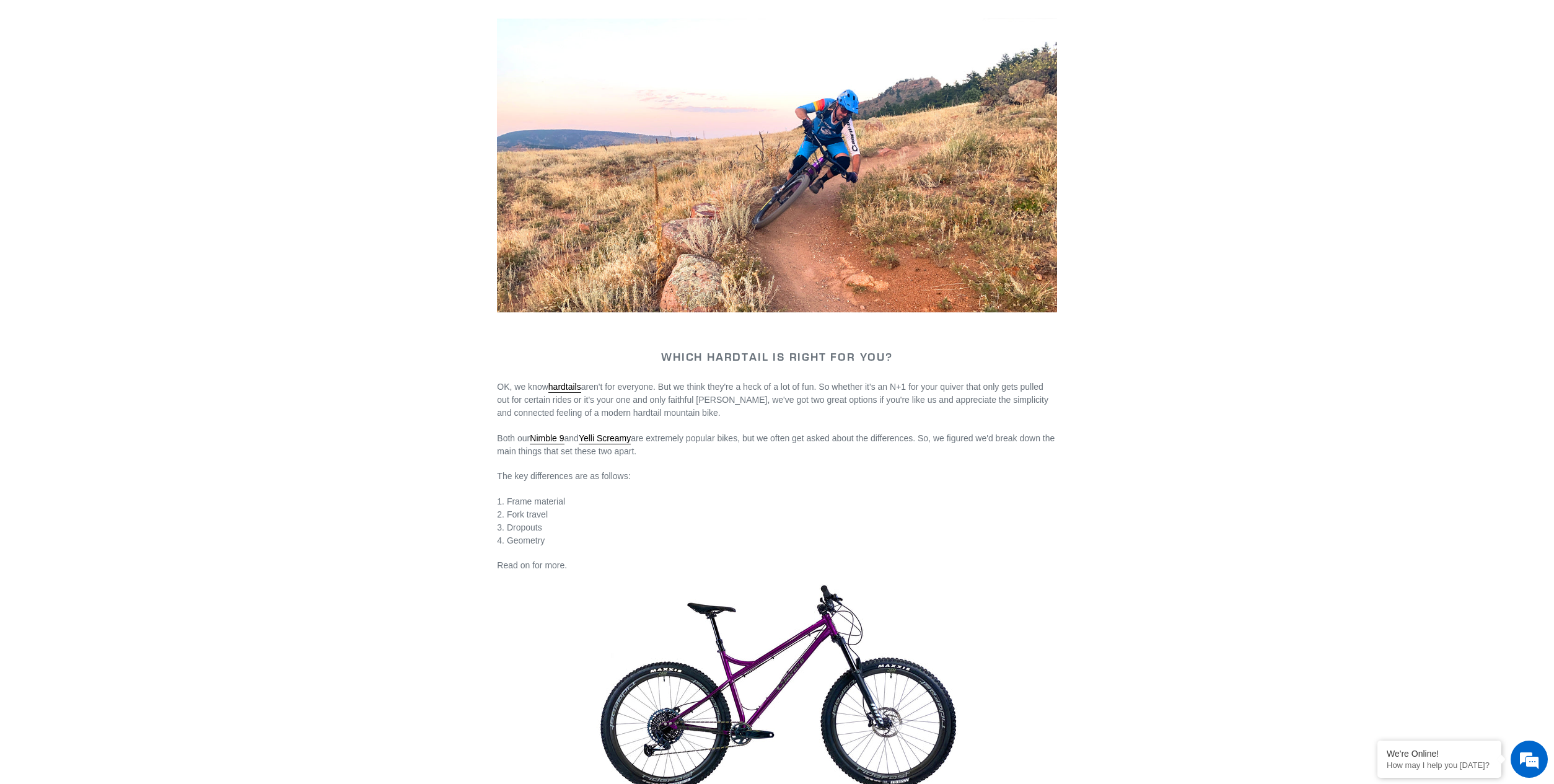
scroll to position [186, 0]
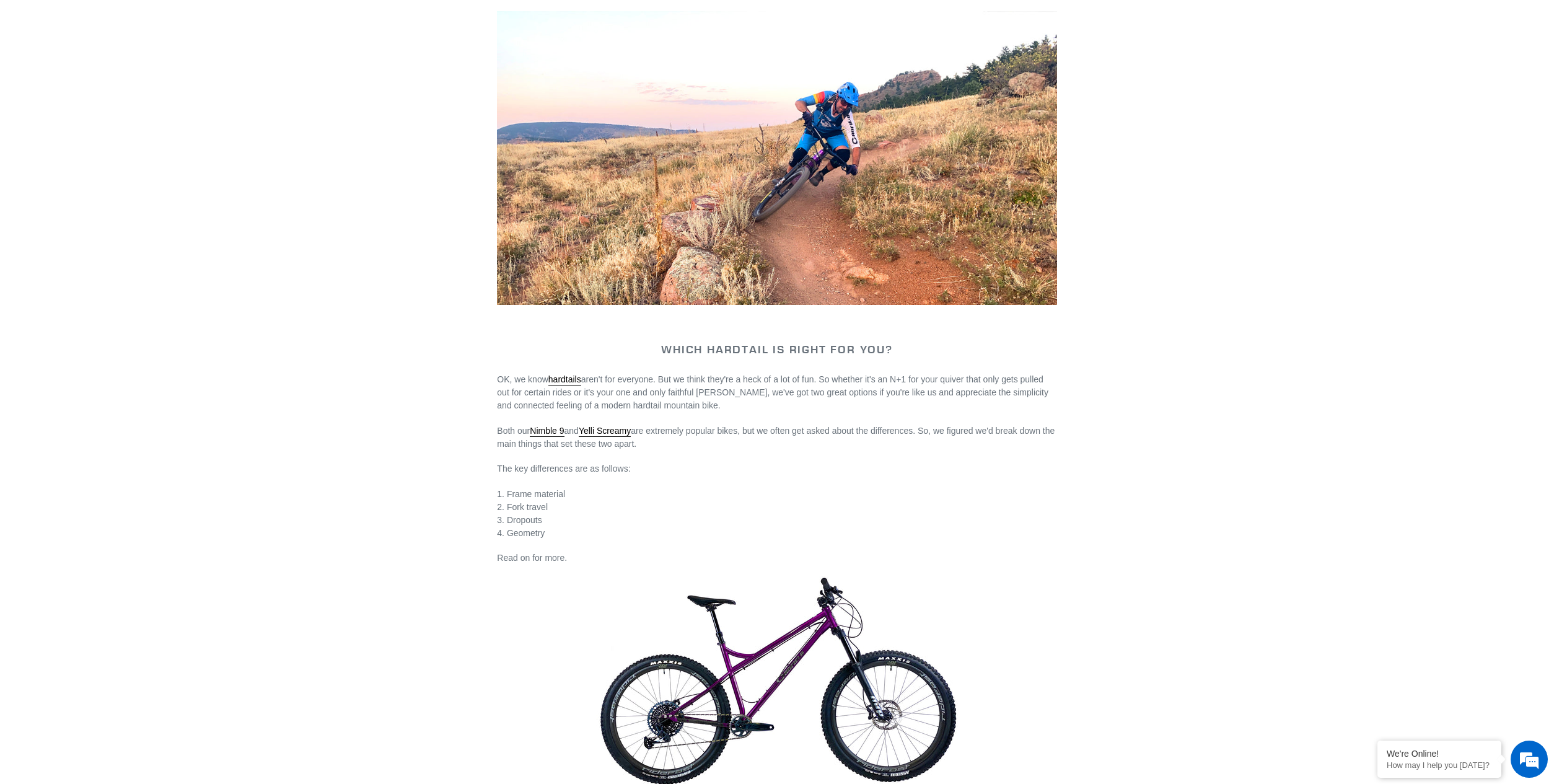
click at [819, 216] on img at bounding box center [777, 158] width 559 height 293
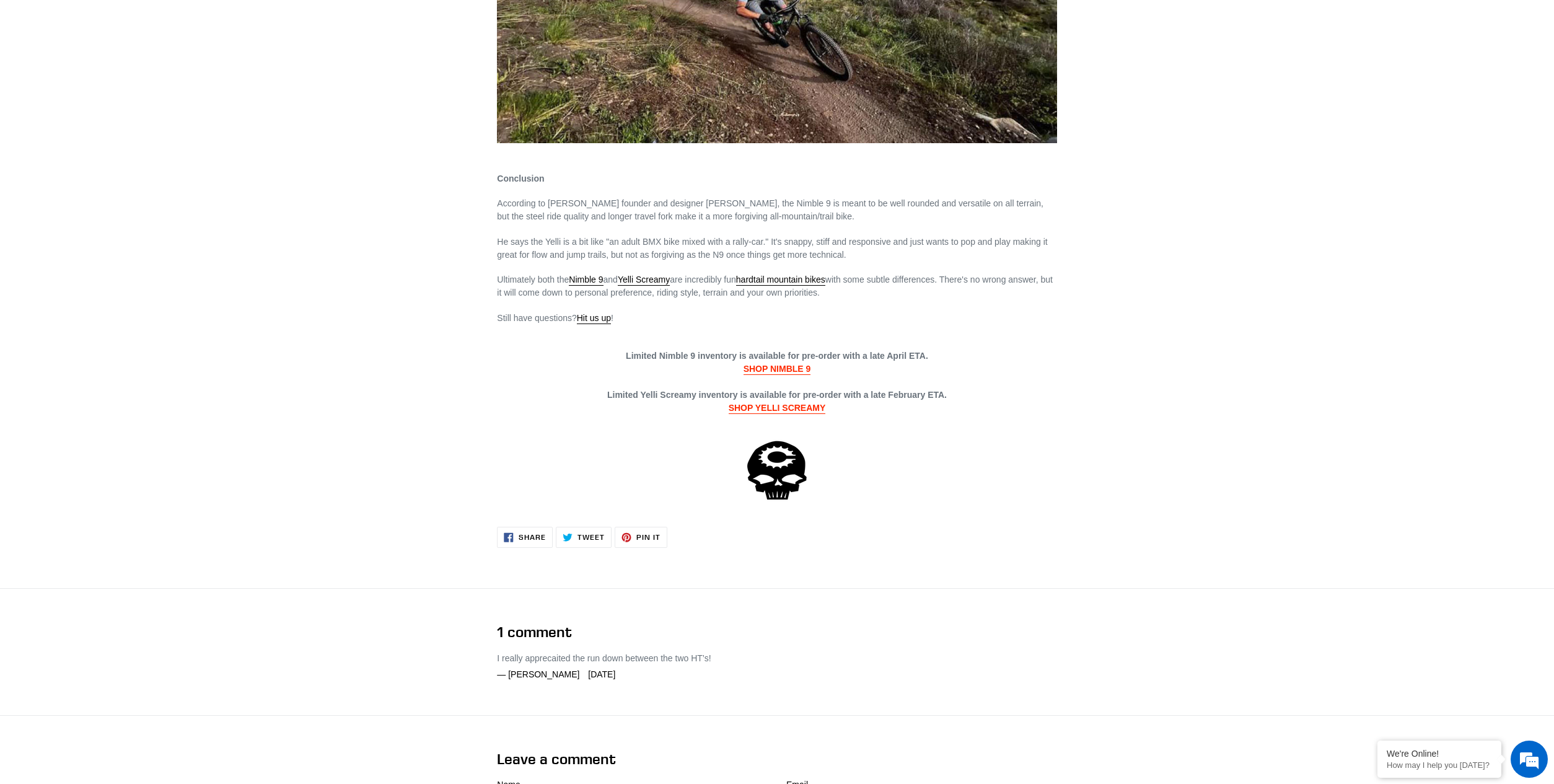
scroll to position [2292, 0]
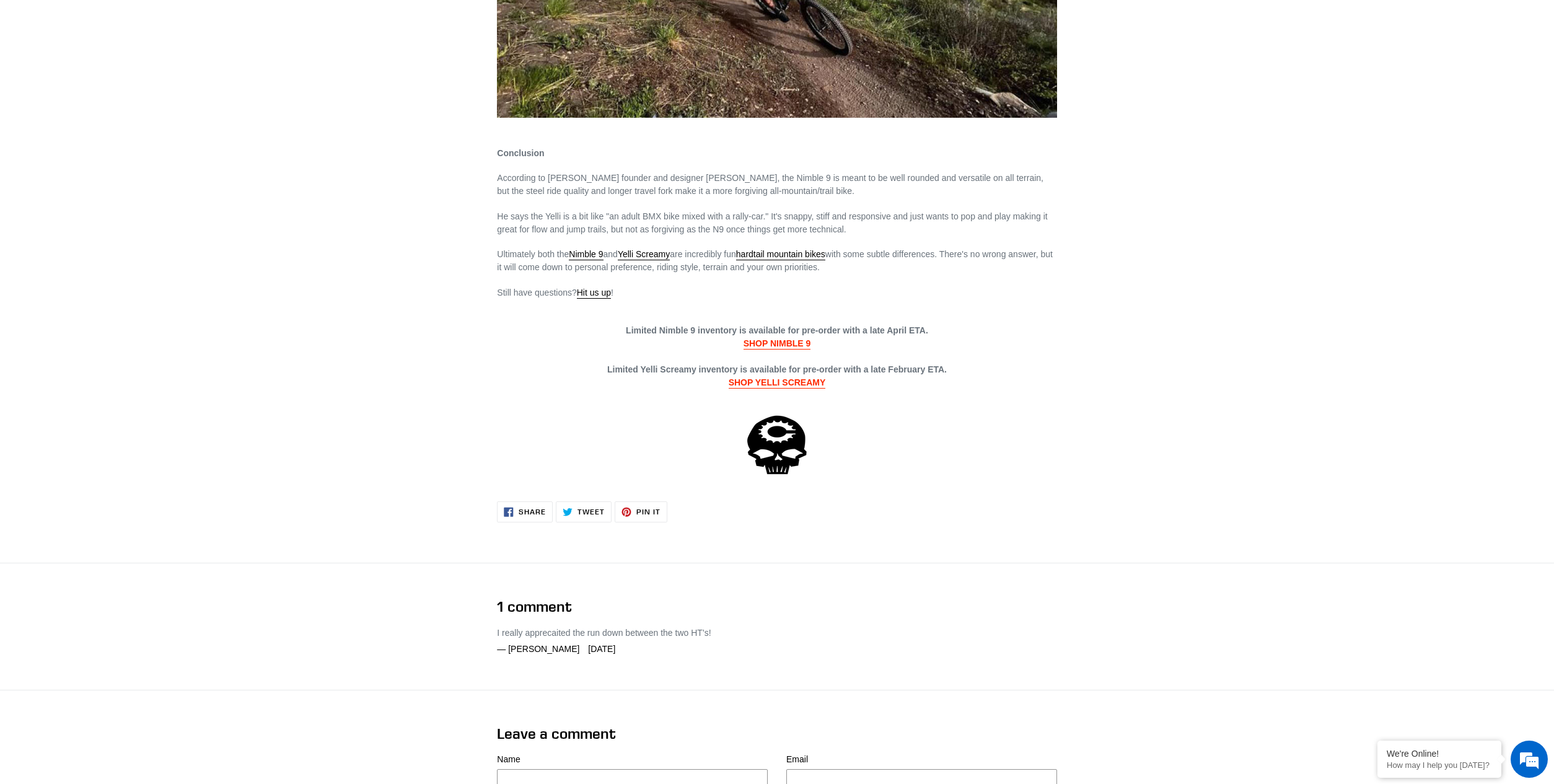
click at [771, 339] on link "SHOP NIMBLE 9" at bounding box center [778, 344] width 68 height 11
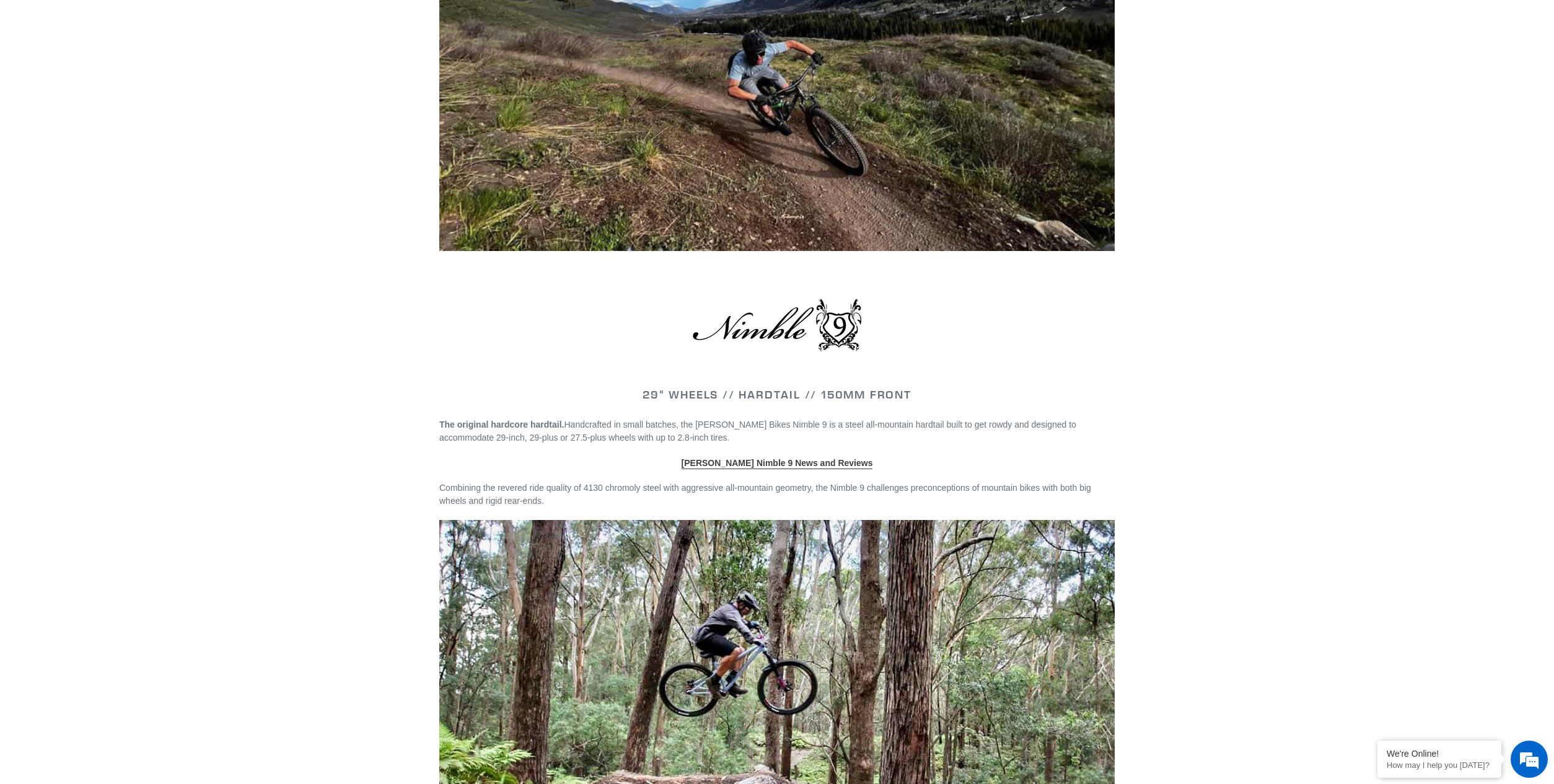
click at [818, 458] on link "[PERSON_NAME] Nimble 9 News and Reviews" at bounding box center [778, 463] width 192 height 11
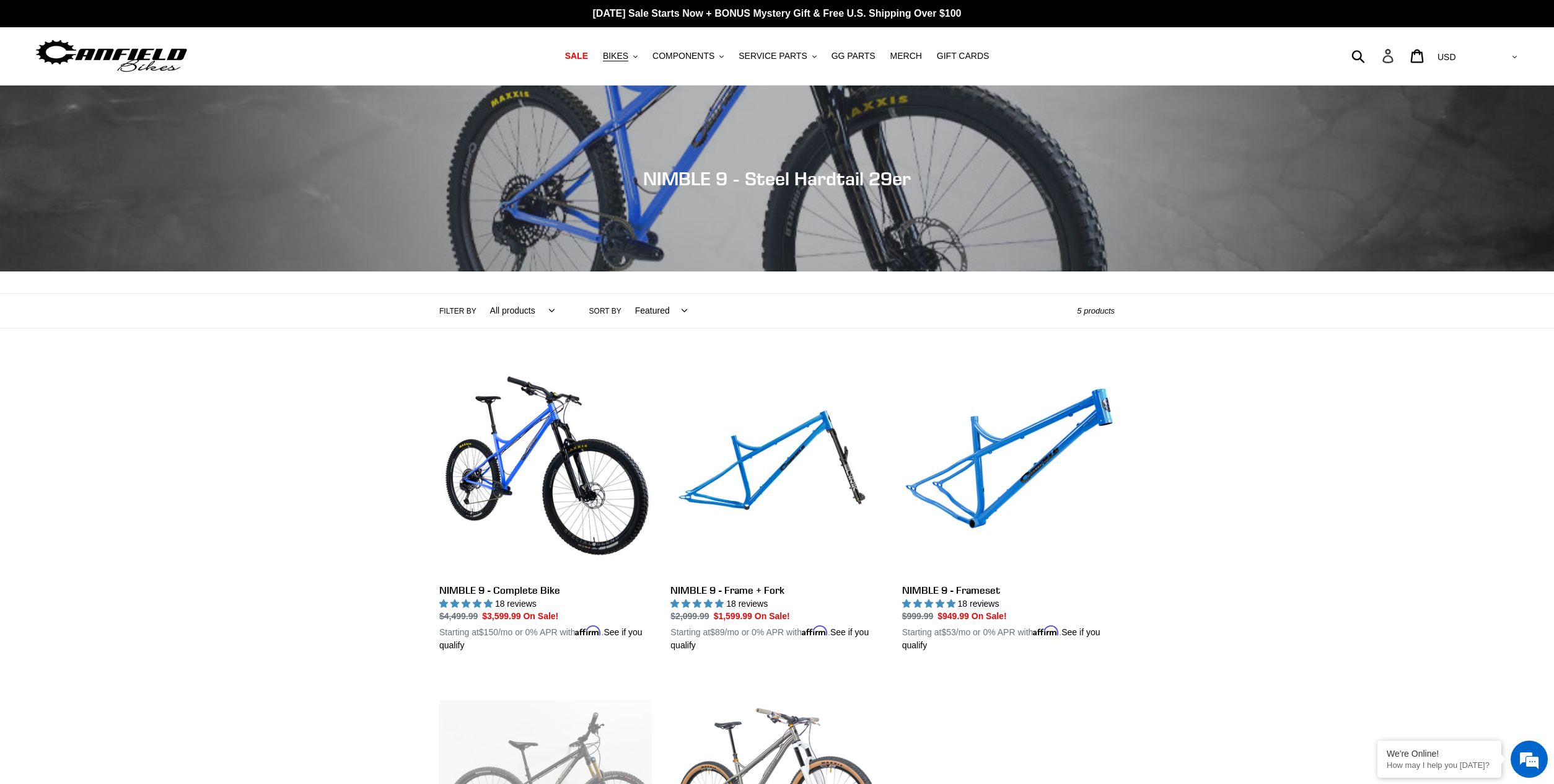
click at [1395, 57] on icon at bounding box center [1388, 56] width 14 height 15
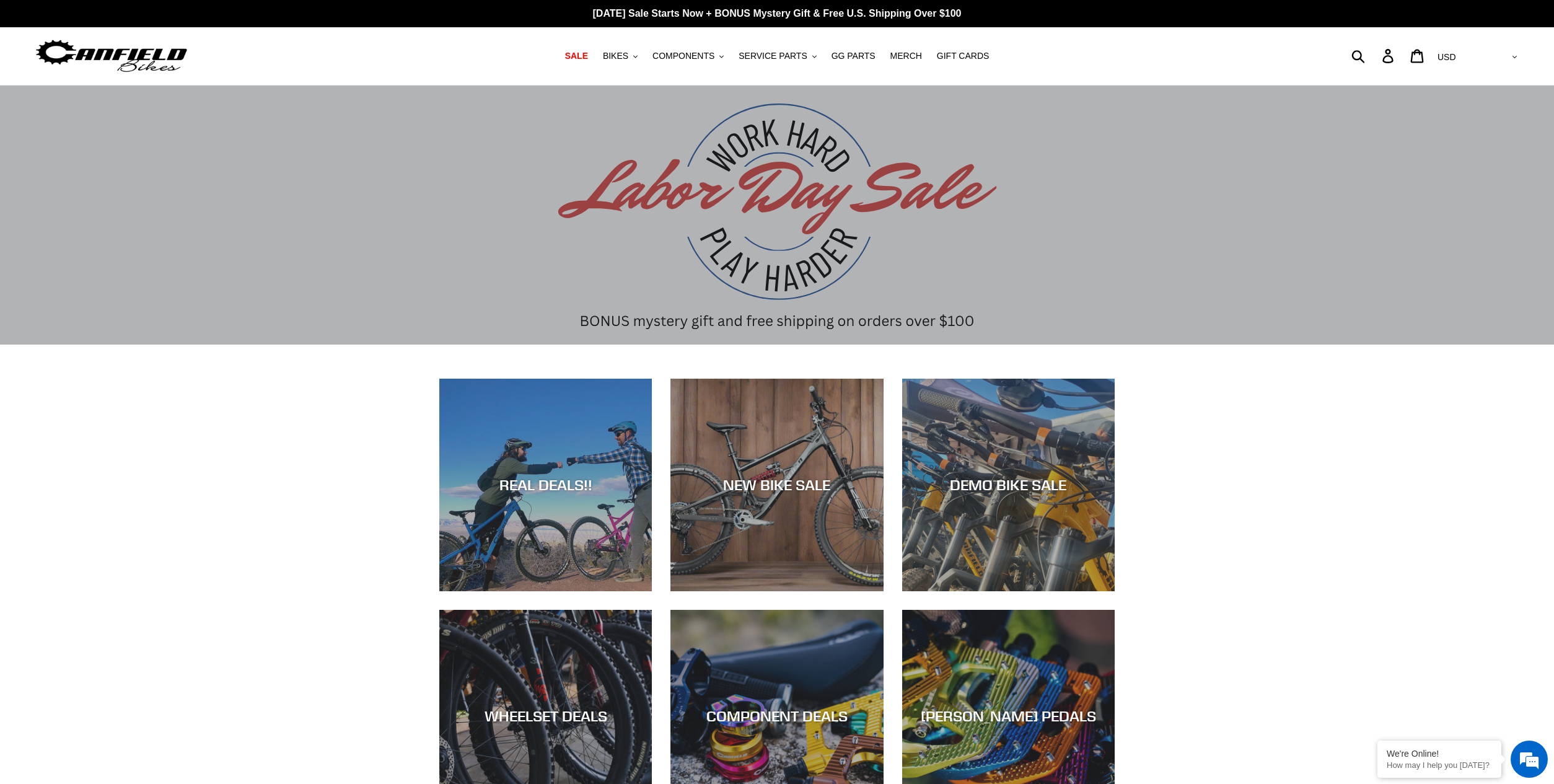
click at [1516, 56] on select "AED AFN ALL AMD ANG AUD AWG AZN BAM BBD BDT BGN BIF BND BOB BSD BWP BZD CAD CDF…" at bounding box center [1477, 57] width 87 height 23
click at [1424, 55] on icon at bounding box center [1417, 56] width 14 height 15
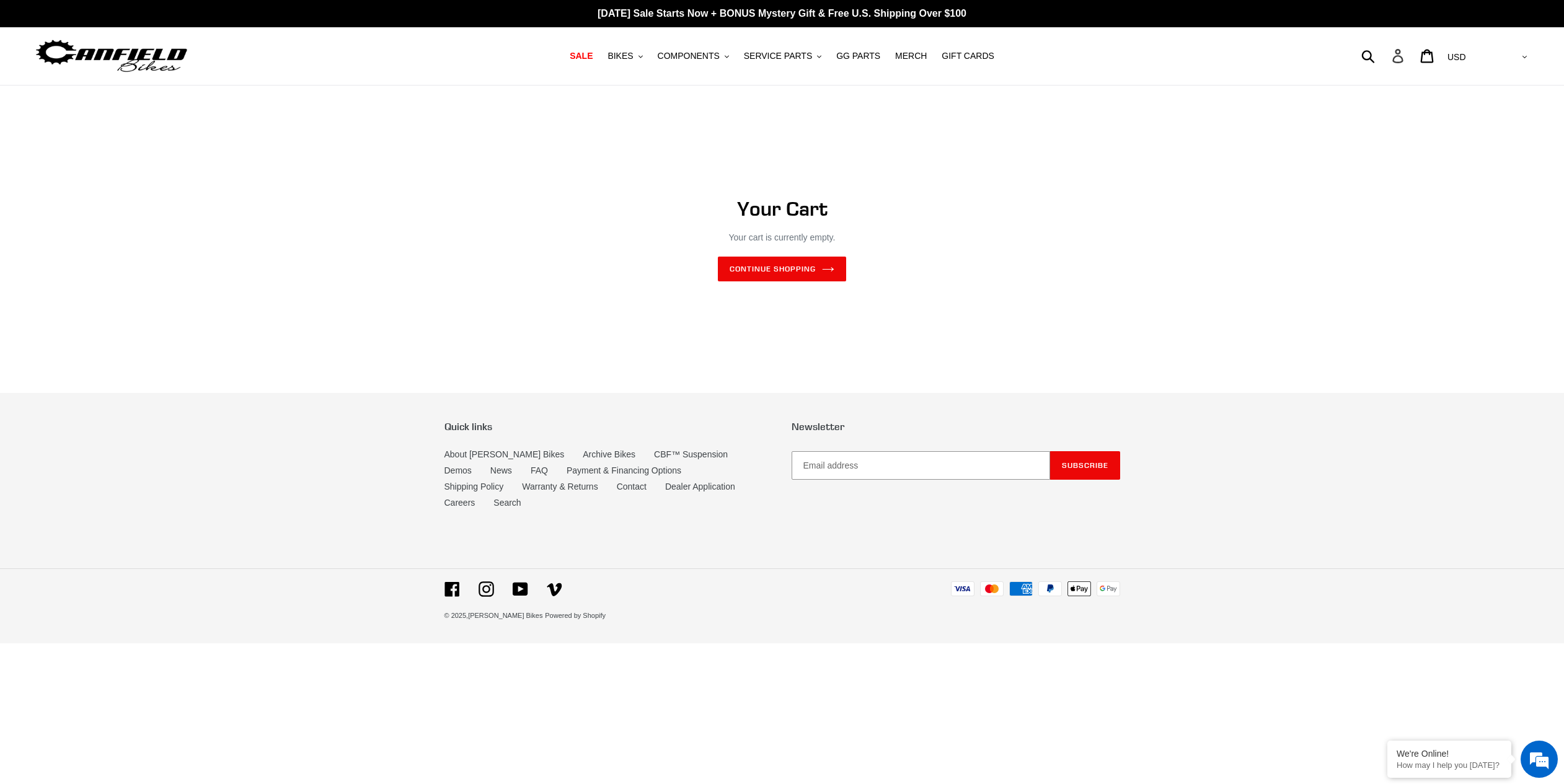
click at [1404, 55] on icon at bounding box center [1397, 56] width 14 height 15
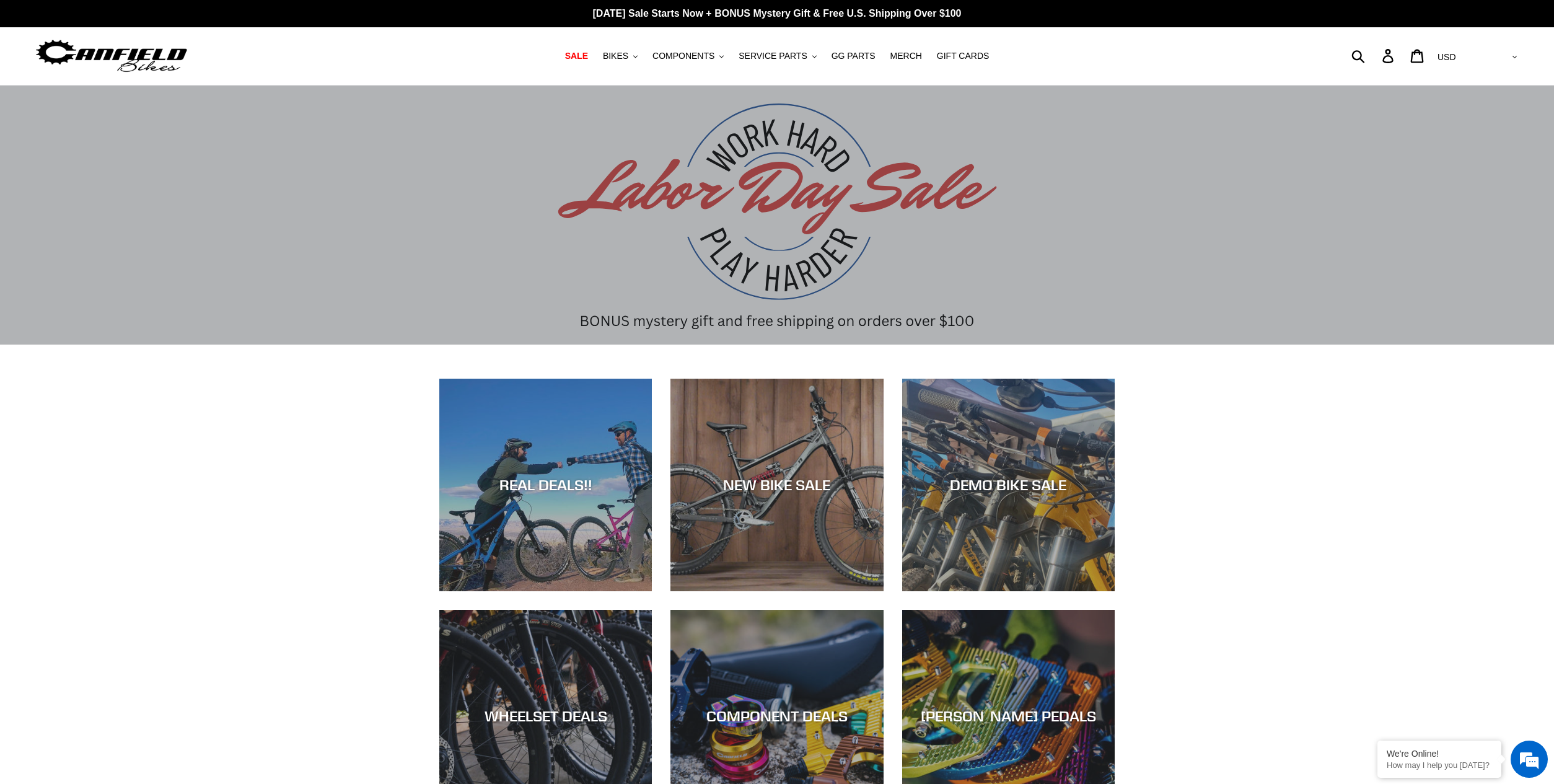
click at [1407, 58] on div "Submit Search Account Cart 0 items Currency AED AFN ALL AMD ANG AUD AWG AZN [GE…" at bounding box center [1335, 56] width 372 height 27
click at [1406, 56] on div "Submit Search Account Cart 0 items Currency AED AFN ALL AMD ANG AUD AWG AZN [GE…" at bounding box center [1335, 56] width 372 height 27
click at [1433, 490] on div "REAL DEALS!! NEW BIKE SALE DEMO BIKE SALE WHEELSET DEALS COMPONENT DEALS [PERSO…" at bounding box center [777, 736] width 1554 height 715
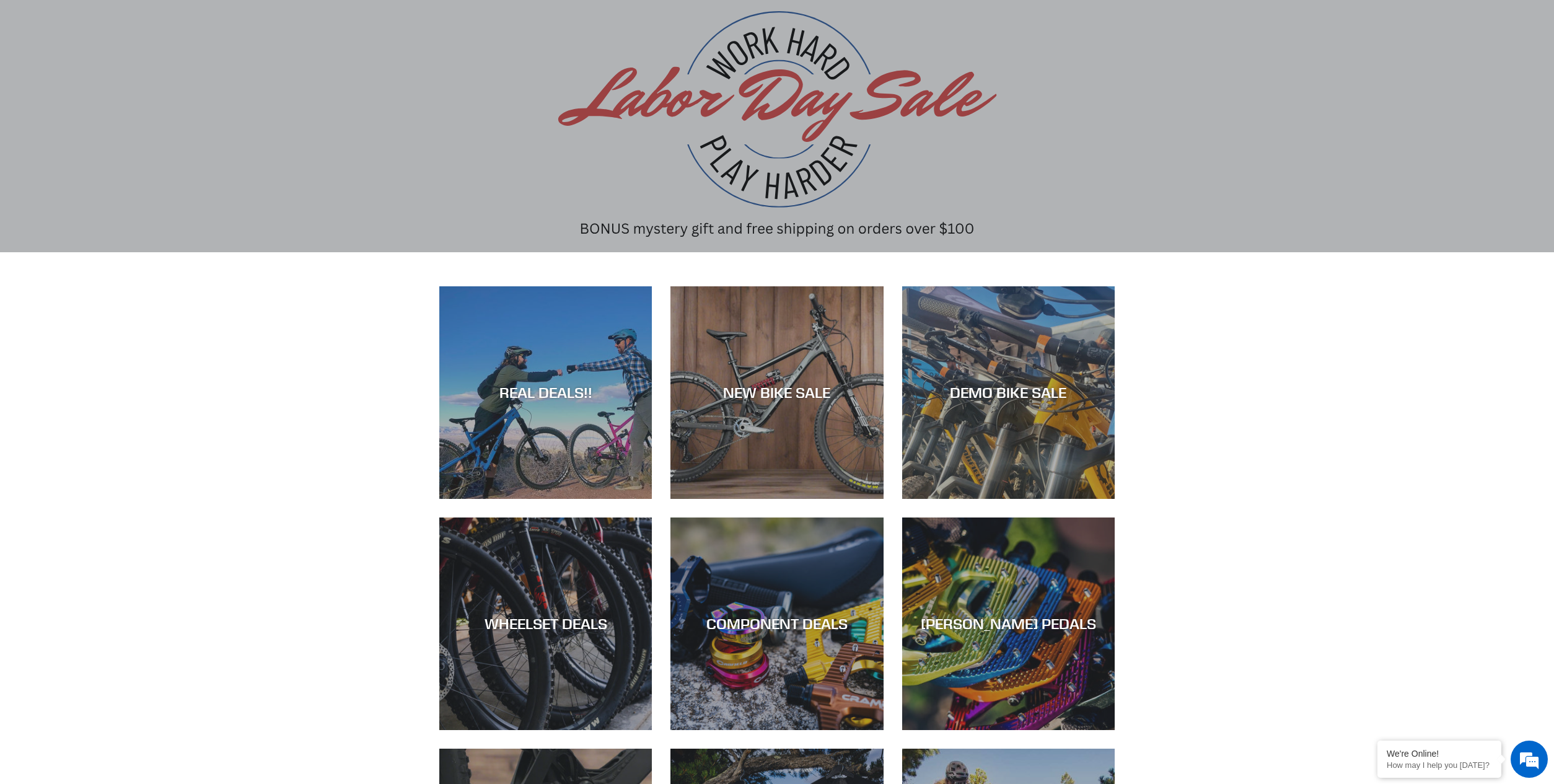
scroll to position [248, 0]
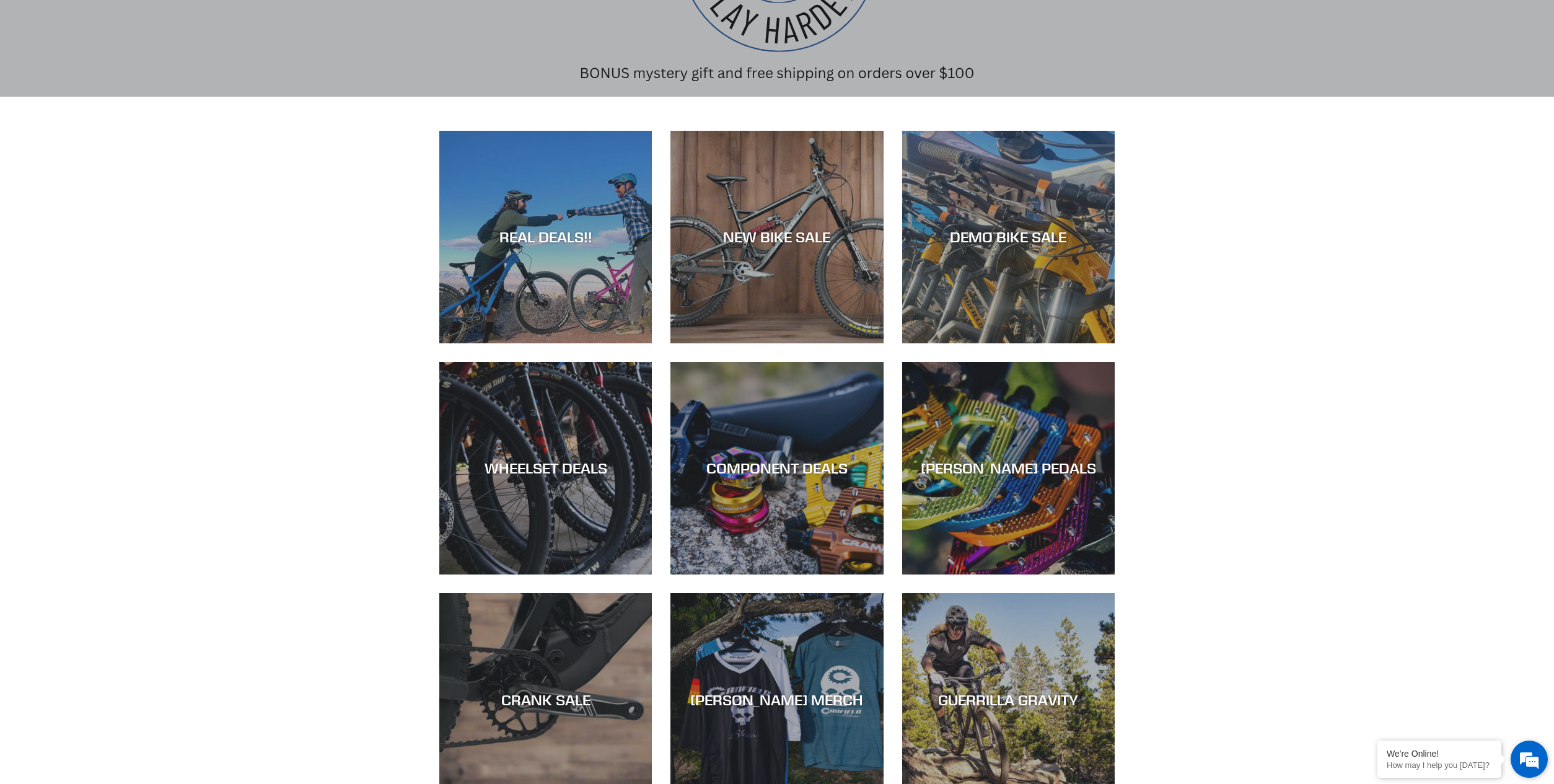
click at [1532, 751] on em at bounding box center [1530, 759] width 34 height 34
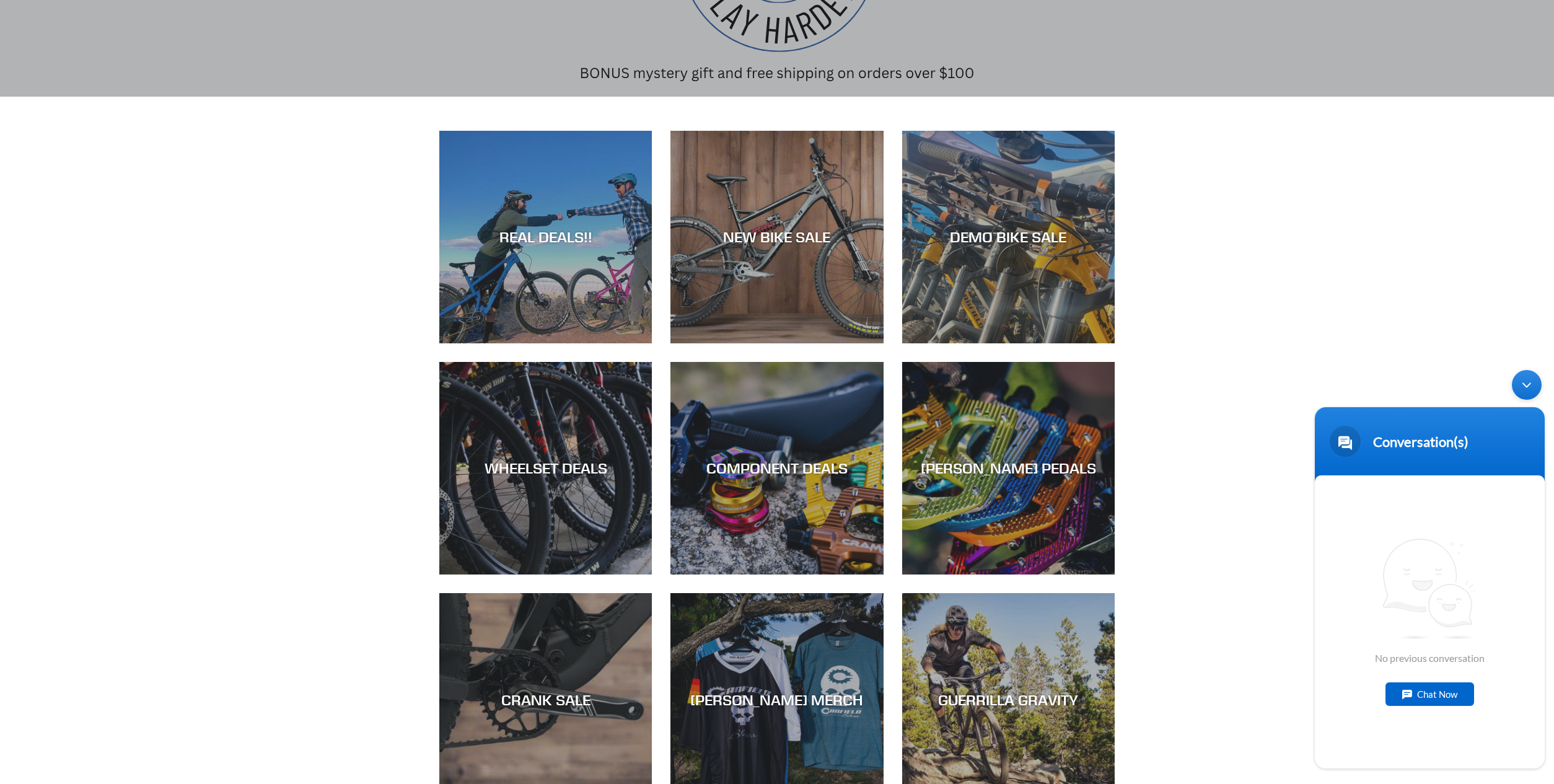
click at [1527, 388] on div "Minimize live chat window" at bounding box center [1527, 384] width 30 height 30
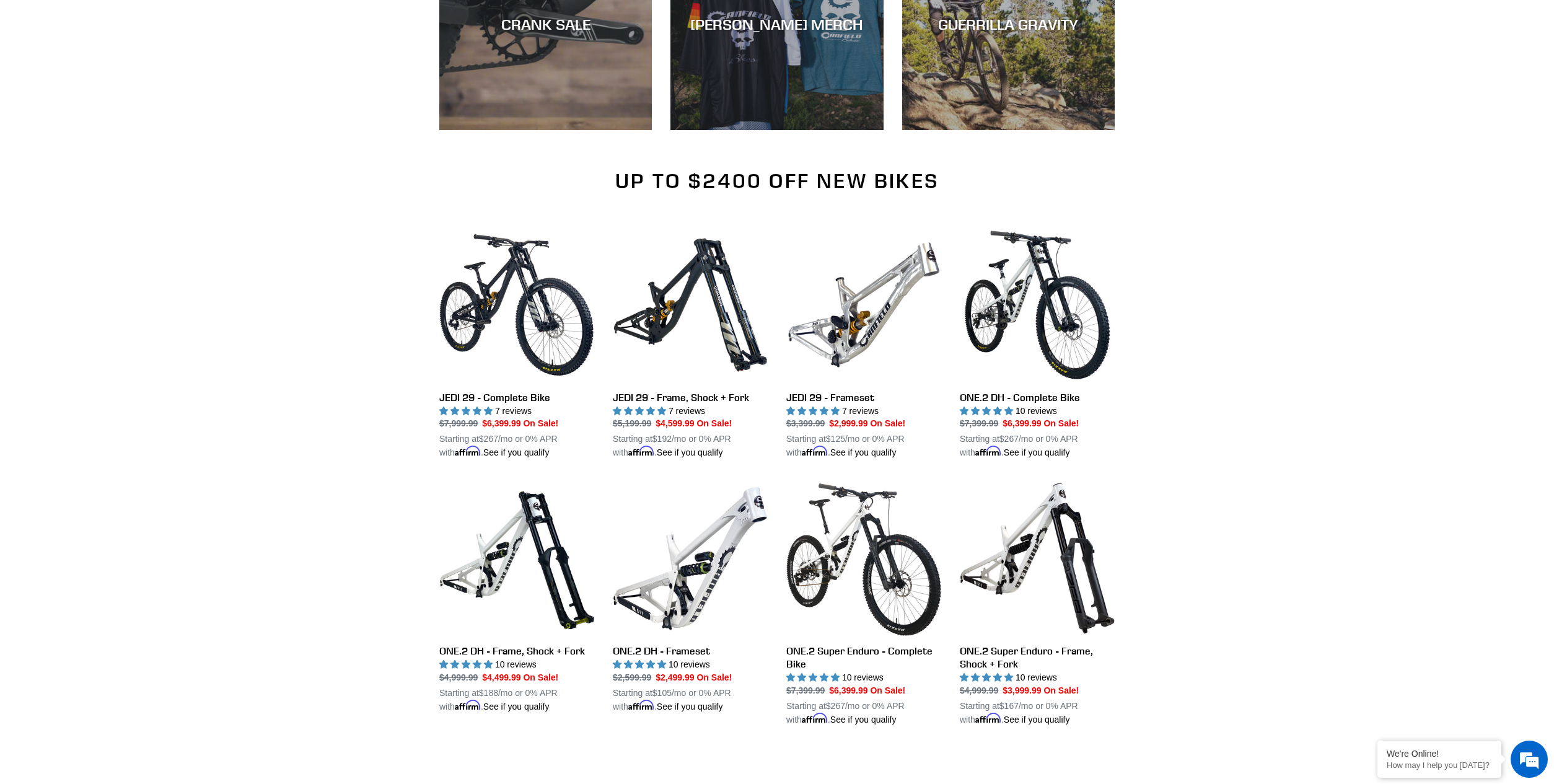
scroll to position [929, 0]
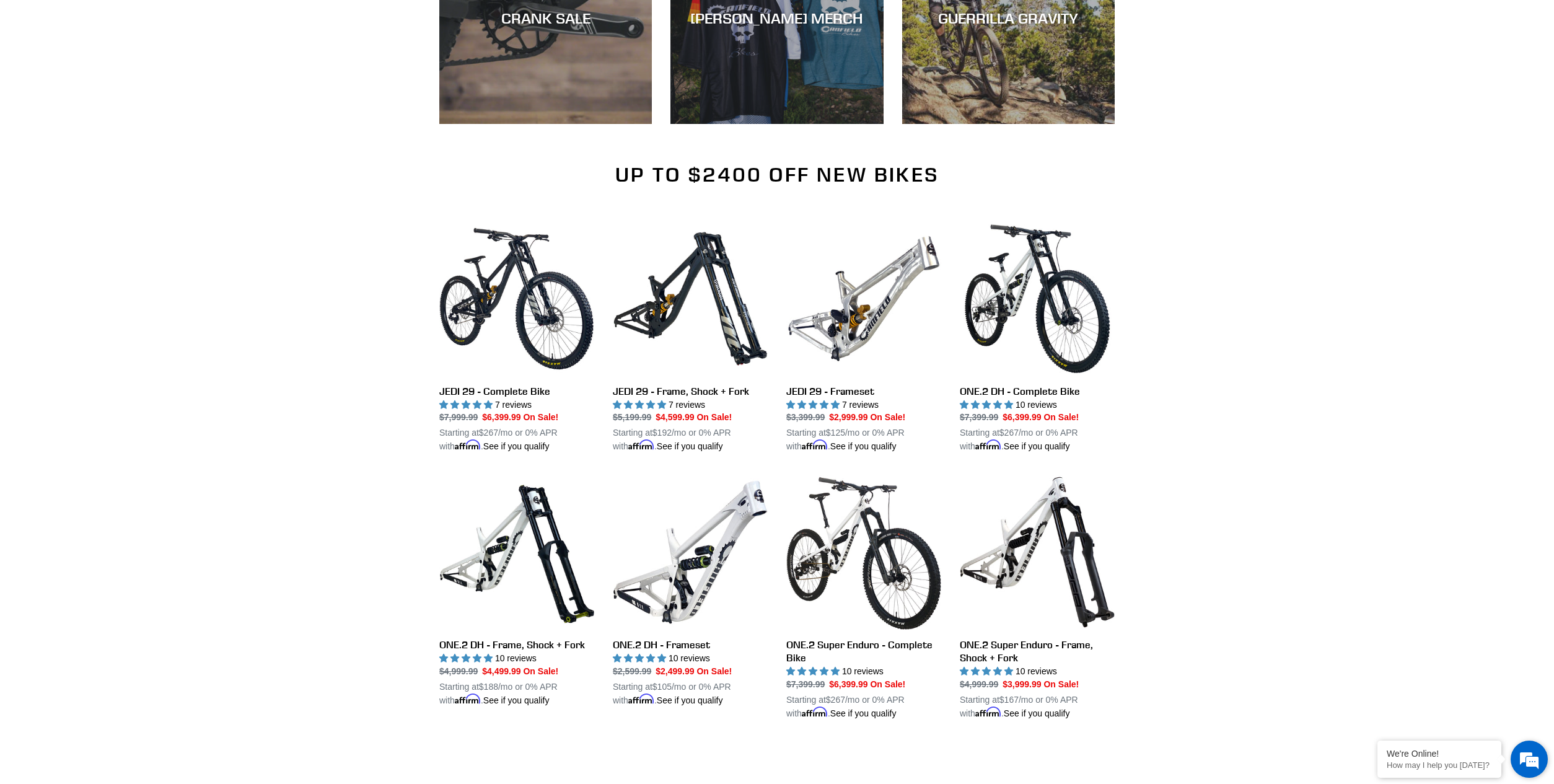
drag, startPoint x: 1533, startPoint y: 750, endPoint x: 224, endPoint y: 126, distance: 1450.1
click at [1533, 750] on em at bounding box center [1530, 759] width 34 height 34
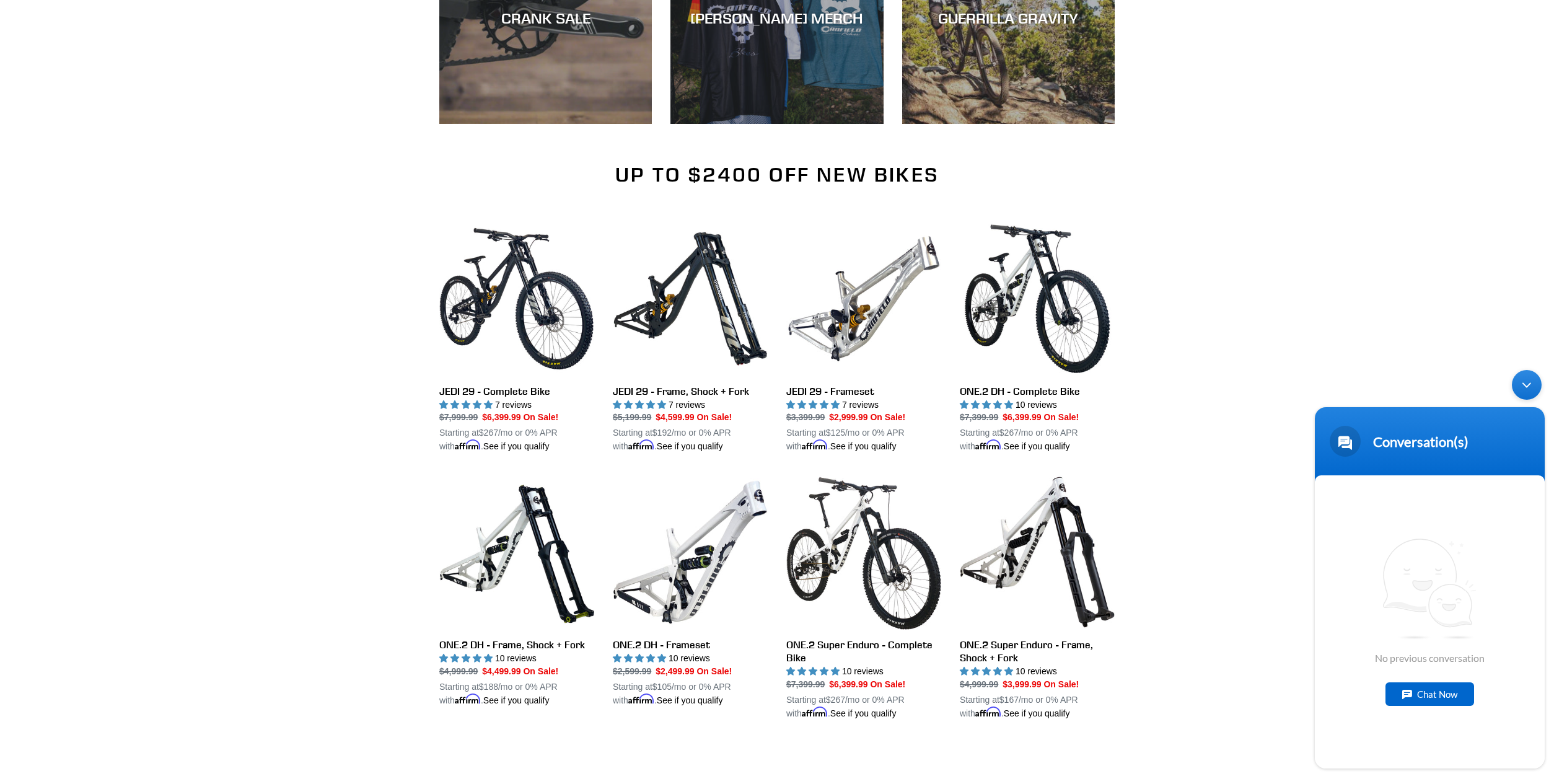
click at [1456, 692] on div "Chat Now" at bounding box center [1430, 694] width 89 height 23
type textarea "Hi!"
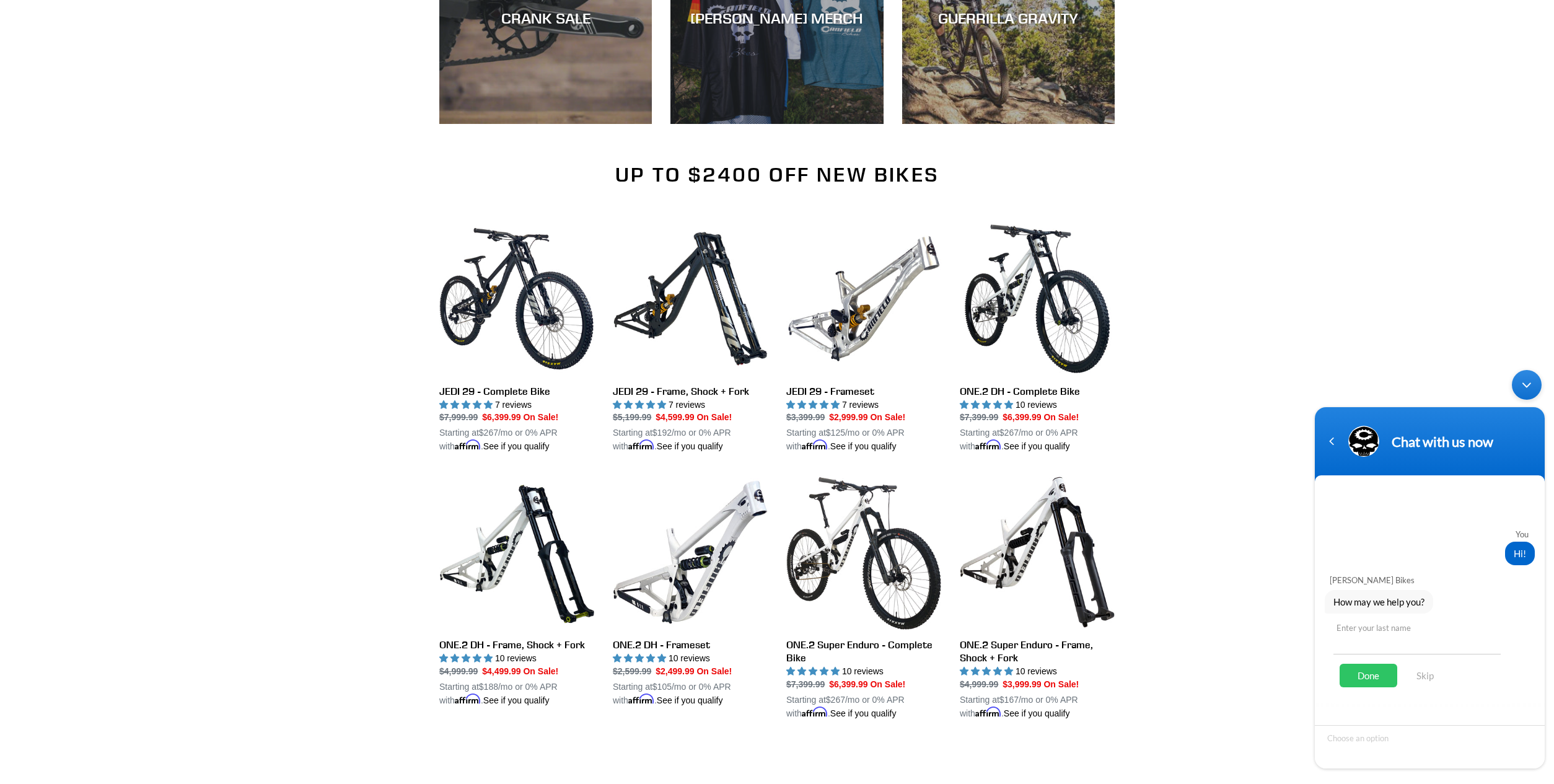
click at [1373, 640] on input "text" at bounding box center [1418, 639] width 168 height 30
type input "[PERSON_NAME]"
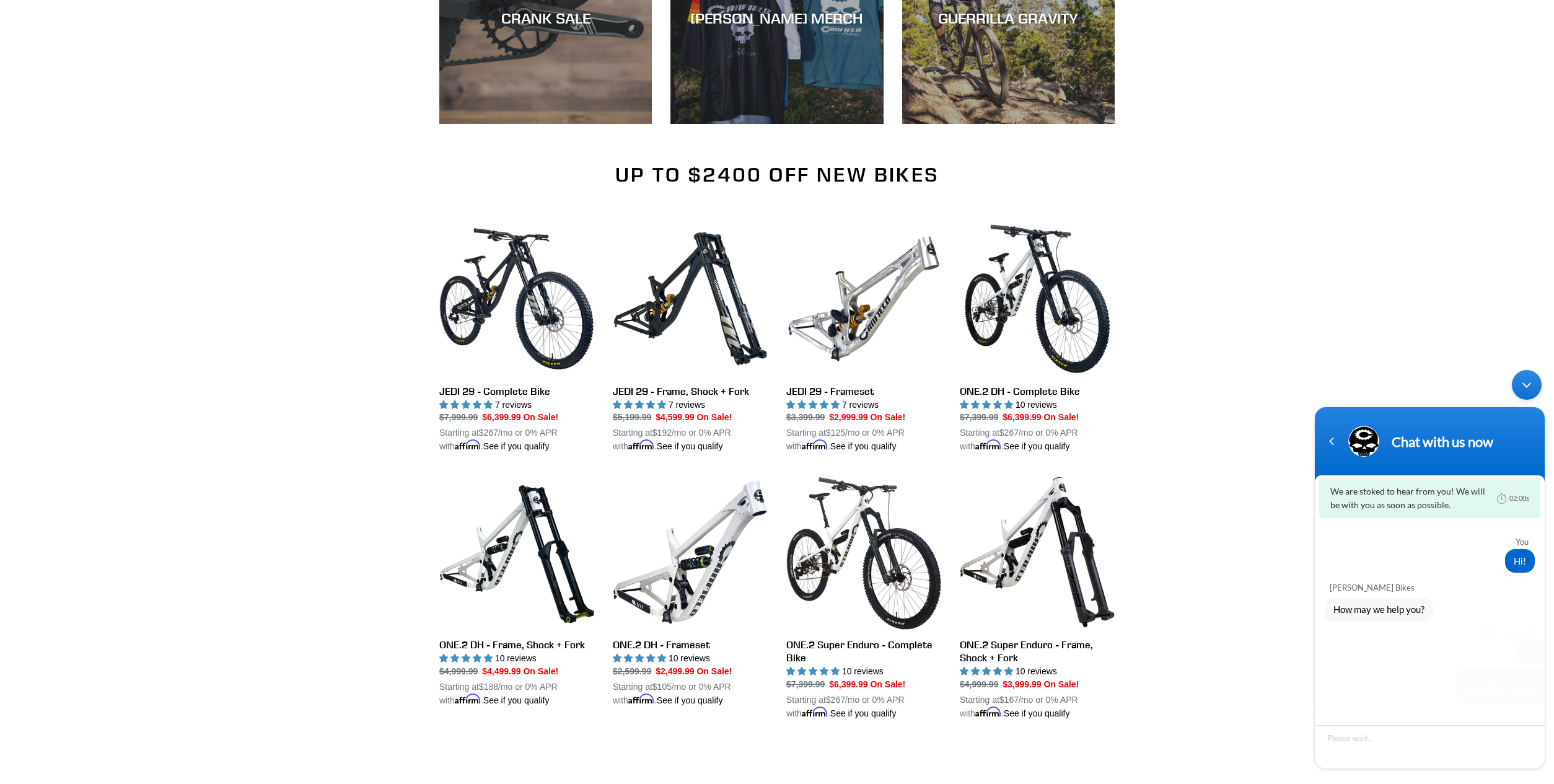
scroll to position [0, 0]
click at [1373, 741] on textarea "Type your message and hit 'Enter'" at bounding box center [1430, 747] width 230 height 44
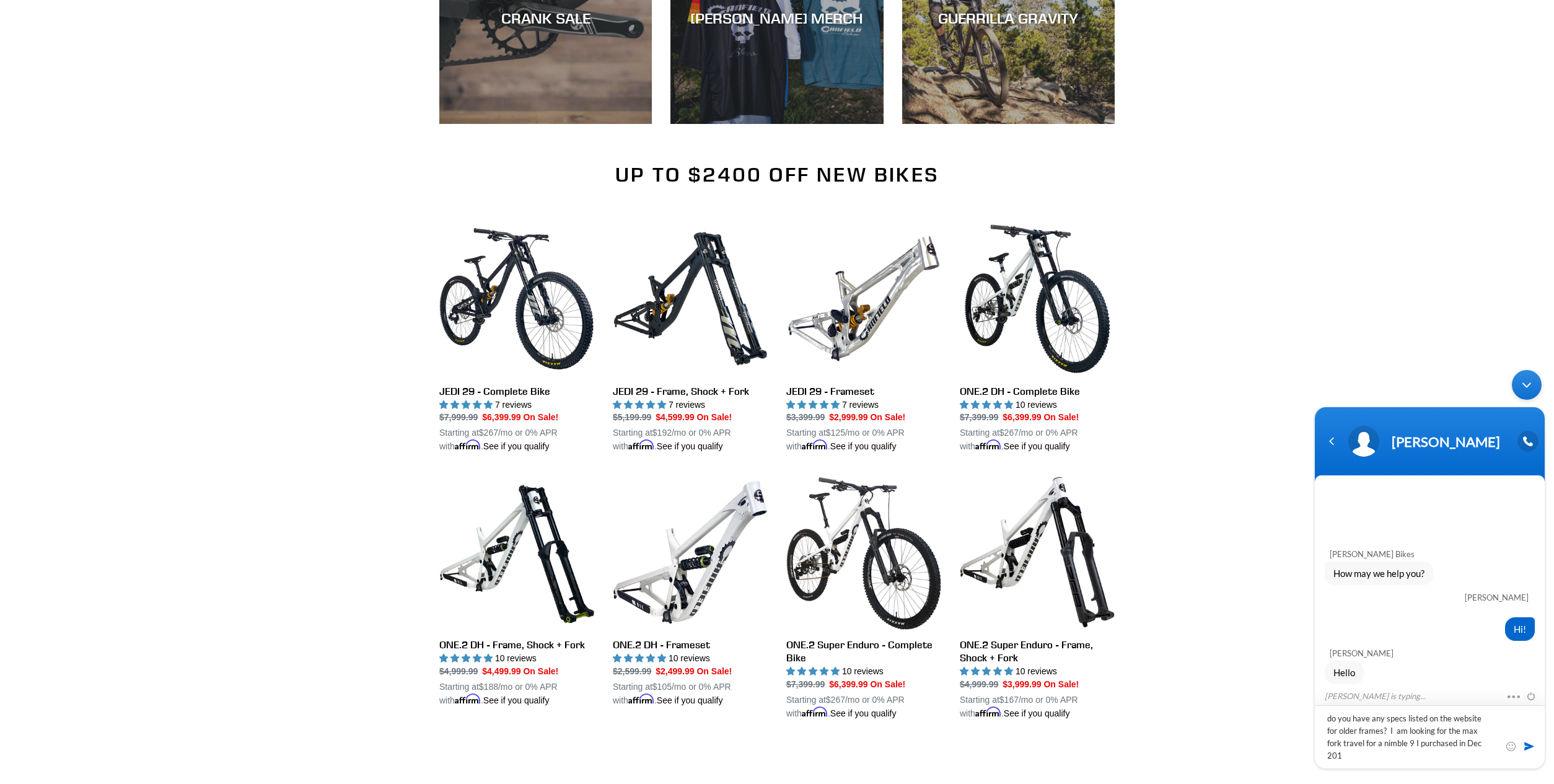
type textarea "do you have any specs listed on the website for older frames? I am looking for …"
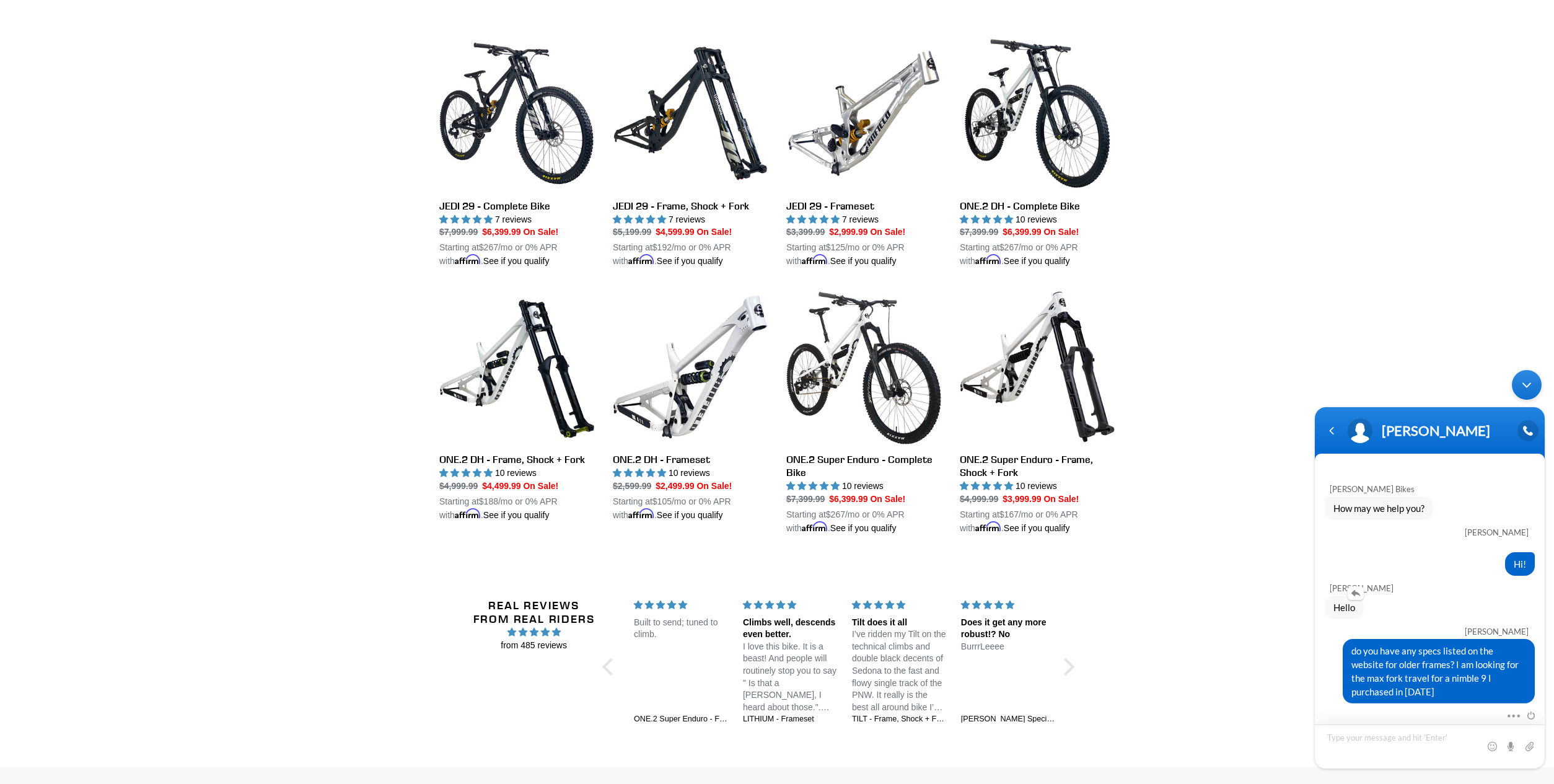
scroll to position [1115, 0]
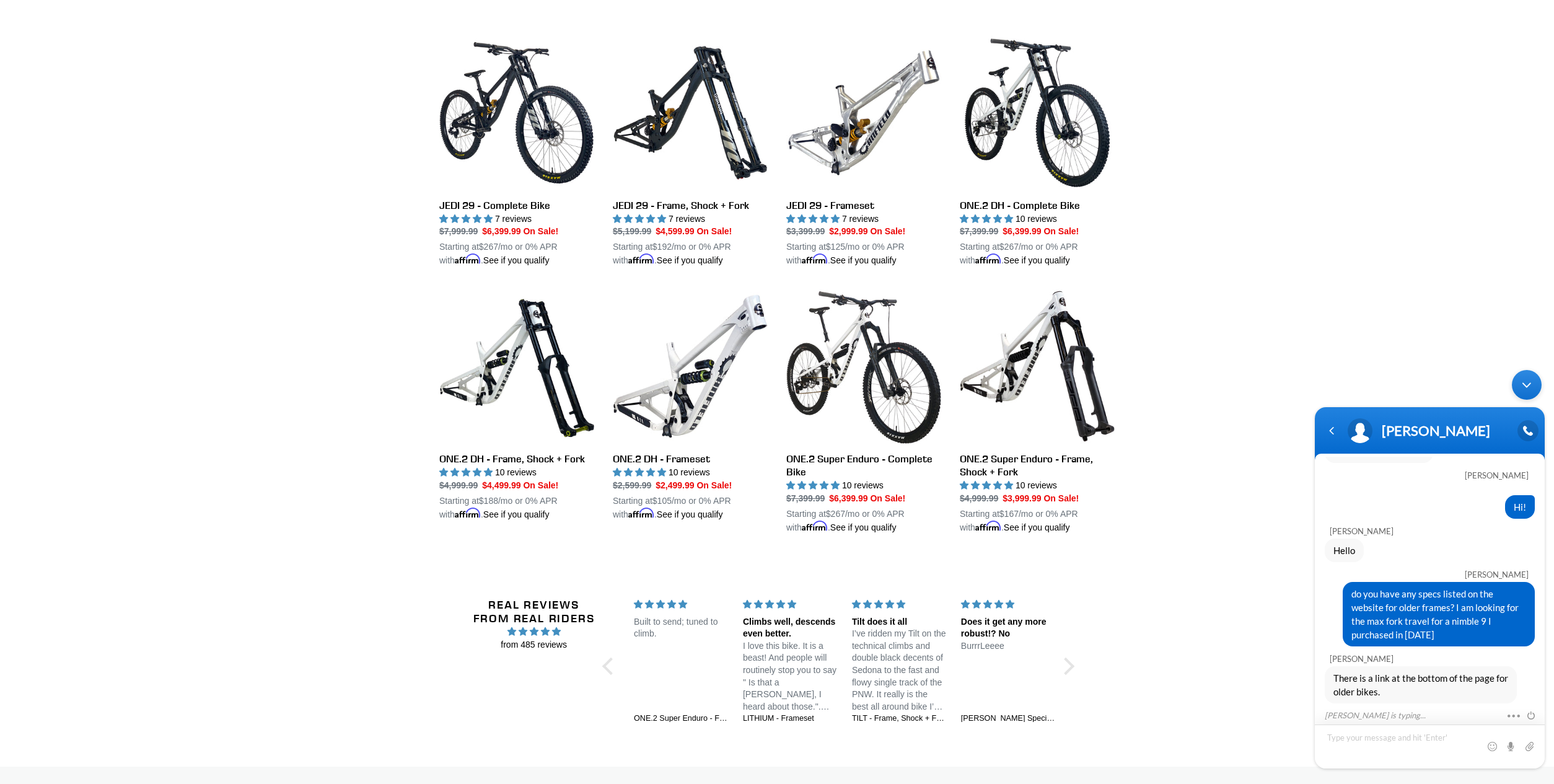
click at [1342, 735] on textarea "Type your message and hit 'Enter'" at bounding box center [1430, 746] width 230 height 44
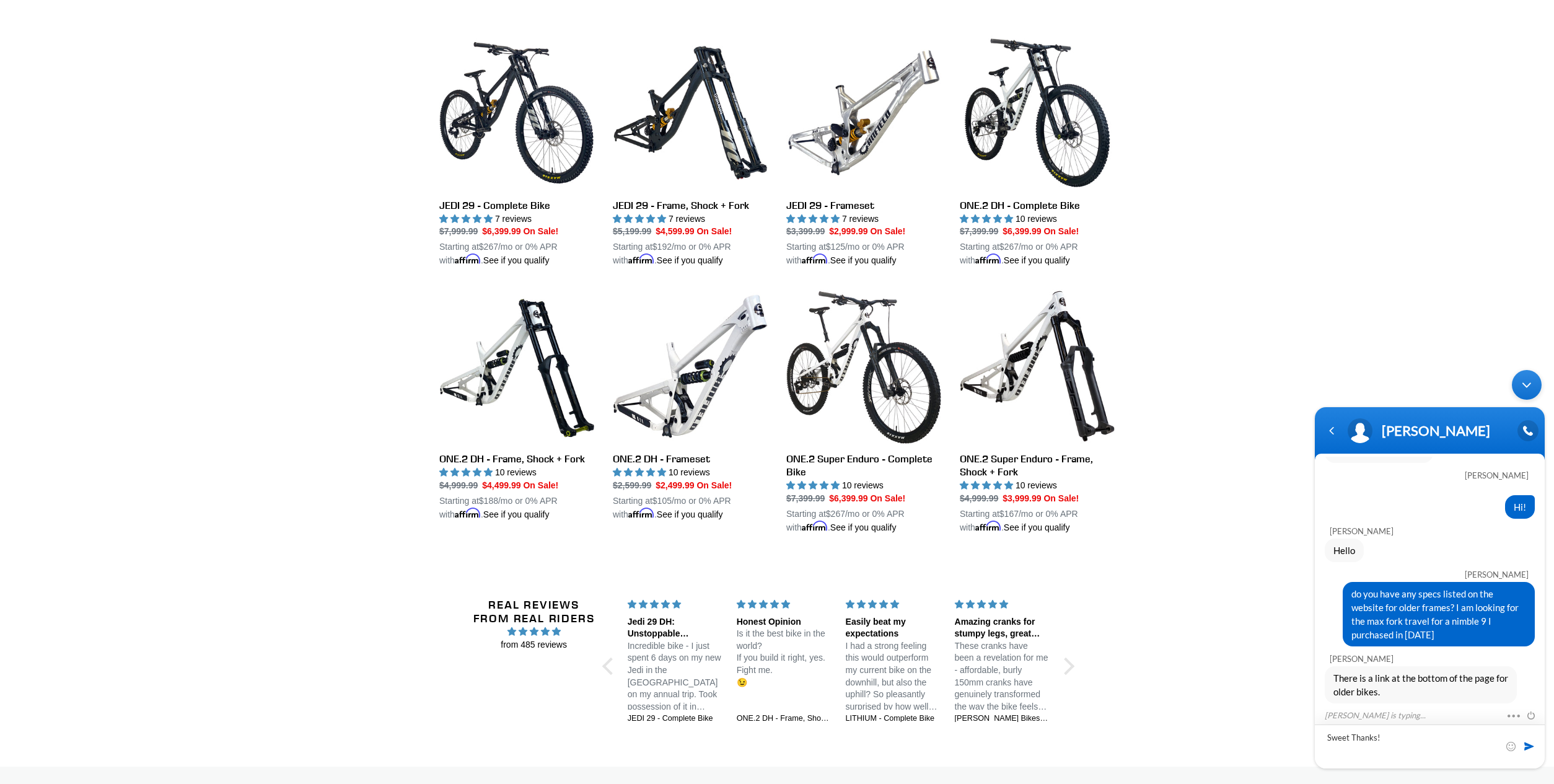
type textarea "Sweet Thanks!!"
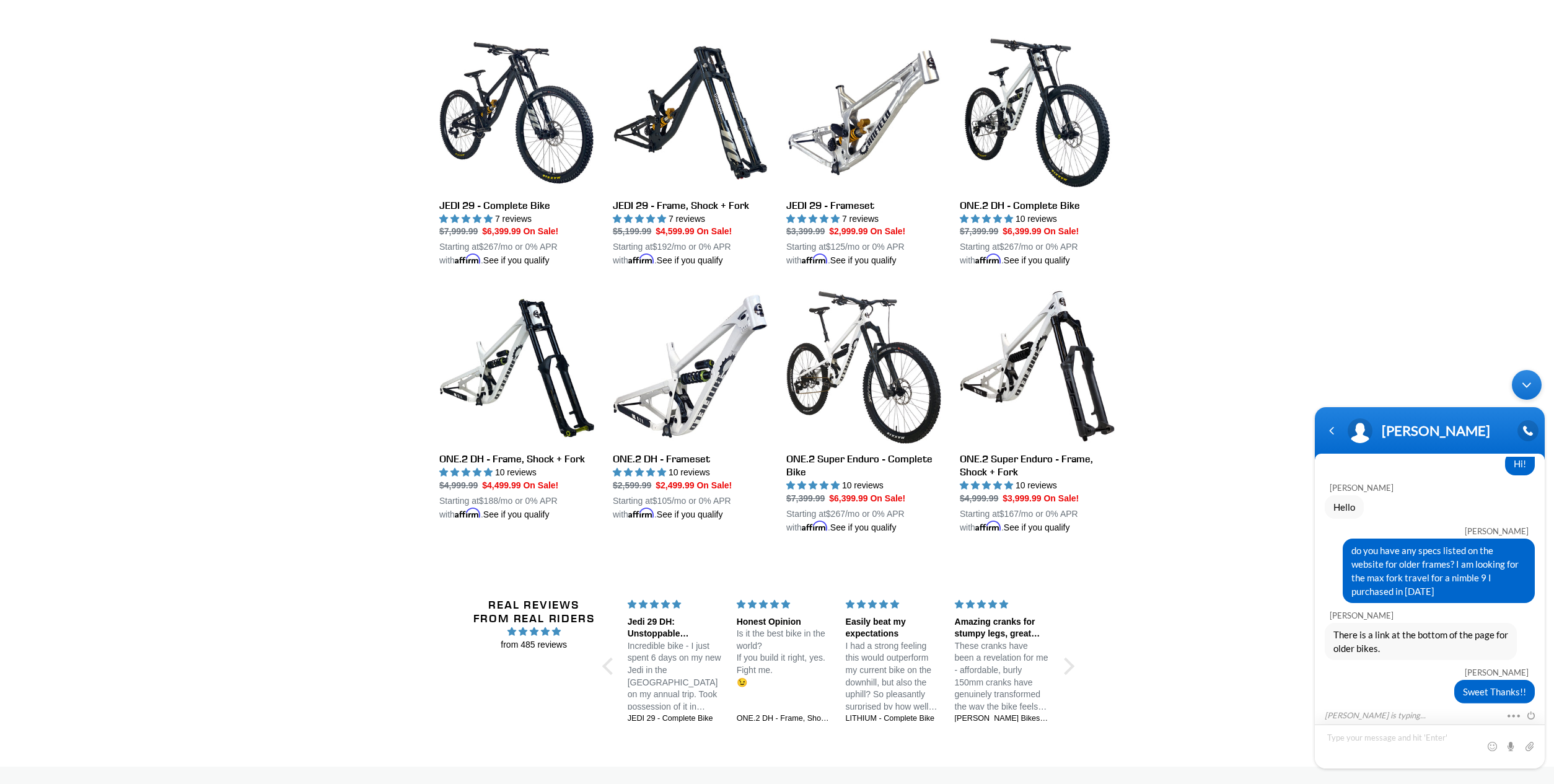
scroll to position [133, 0]
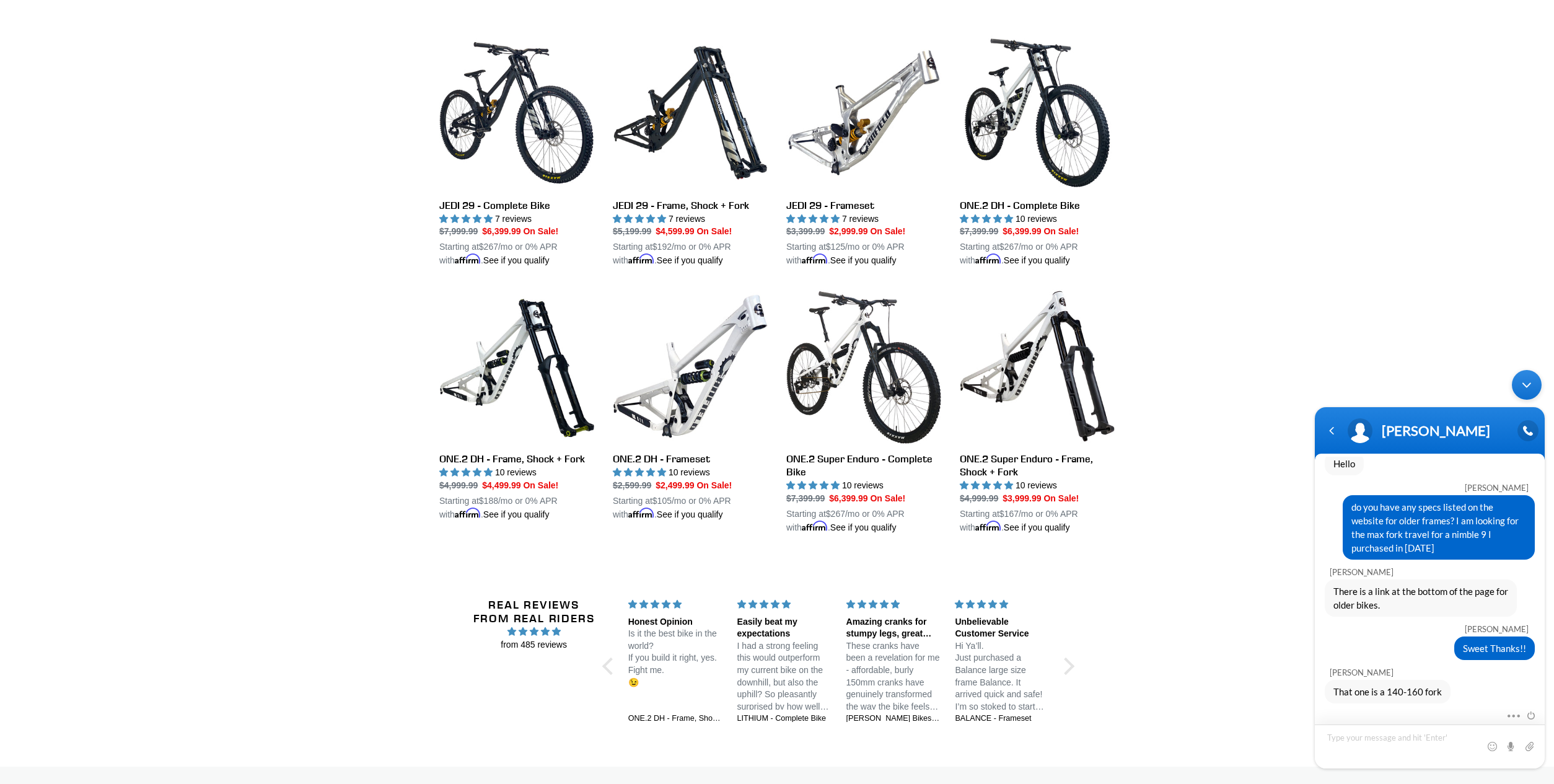
click at [1356, 740] on textarea "Type your message and hit 'Enter'" at bounding box center [1430, 746] width 230 height 44
type textarea "Awesome!"
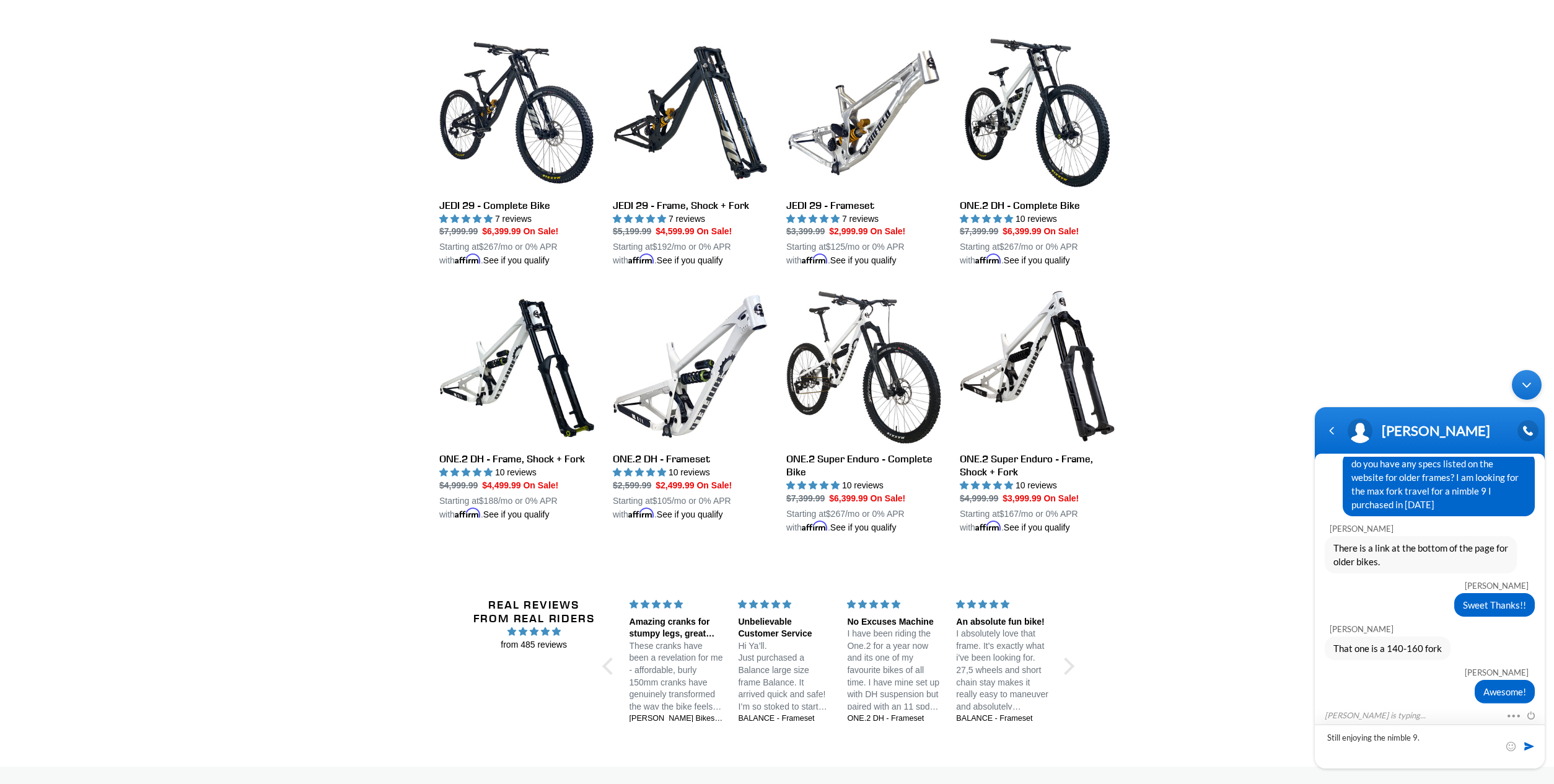
scroll to position [220, 0]
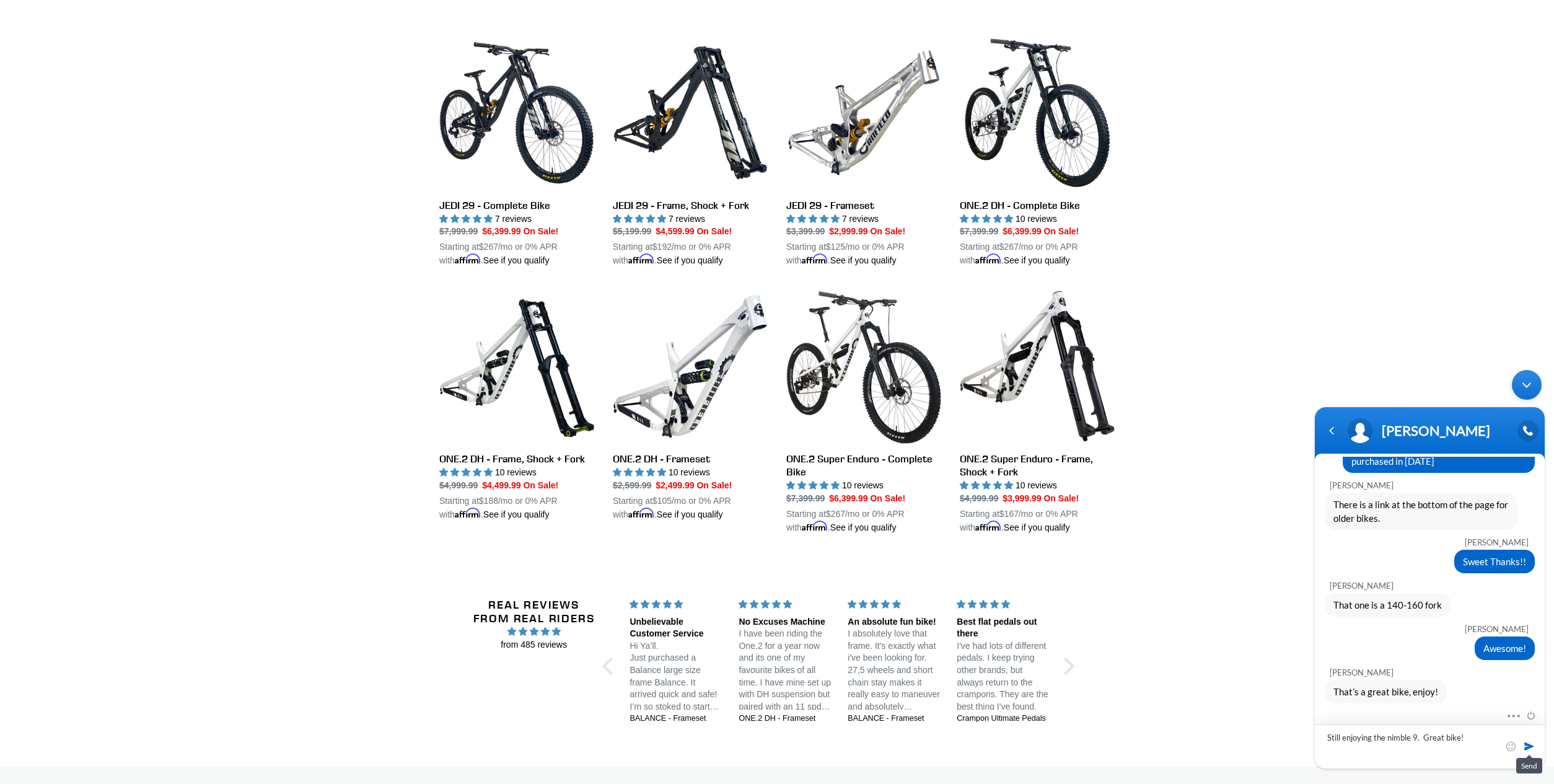
type textarea "Still enjoying the nimble 9. Great bike!"
click at [1528, 741] on span at bounding box center [1529, 745] width 12 height 12
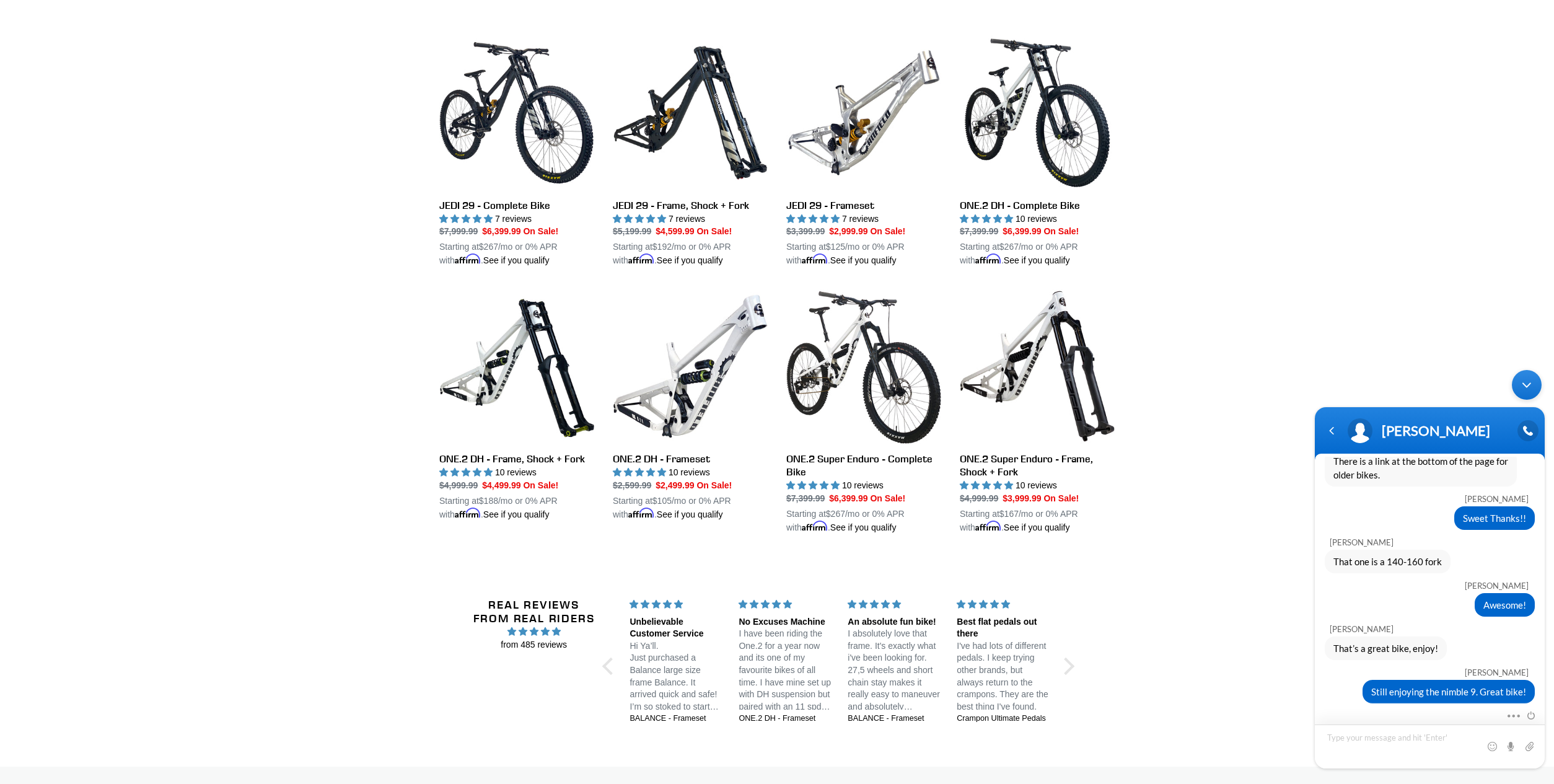
scroll to position [307, 0]
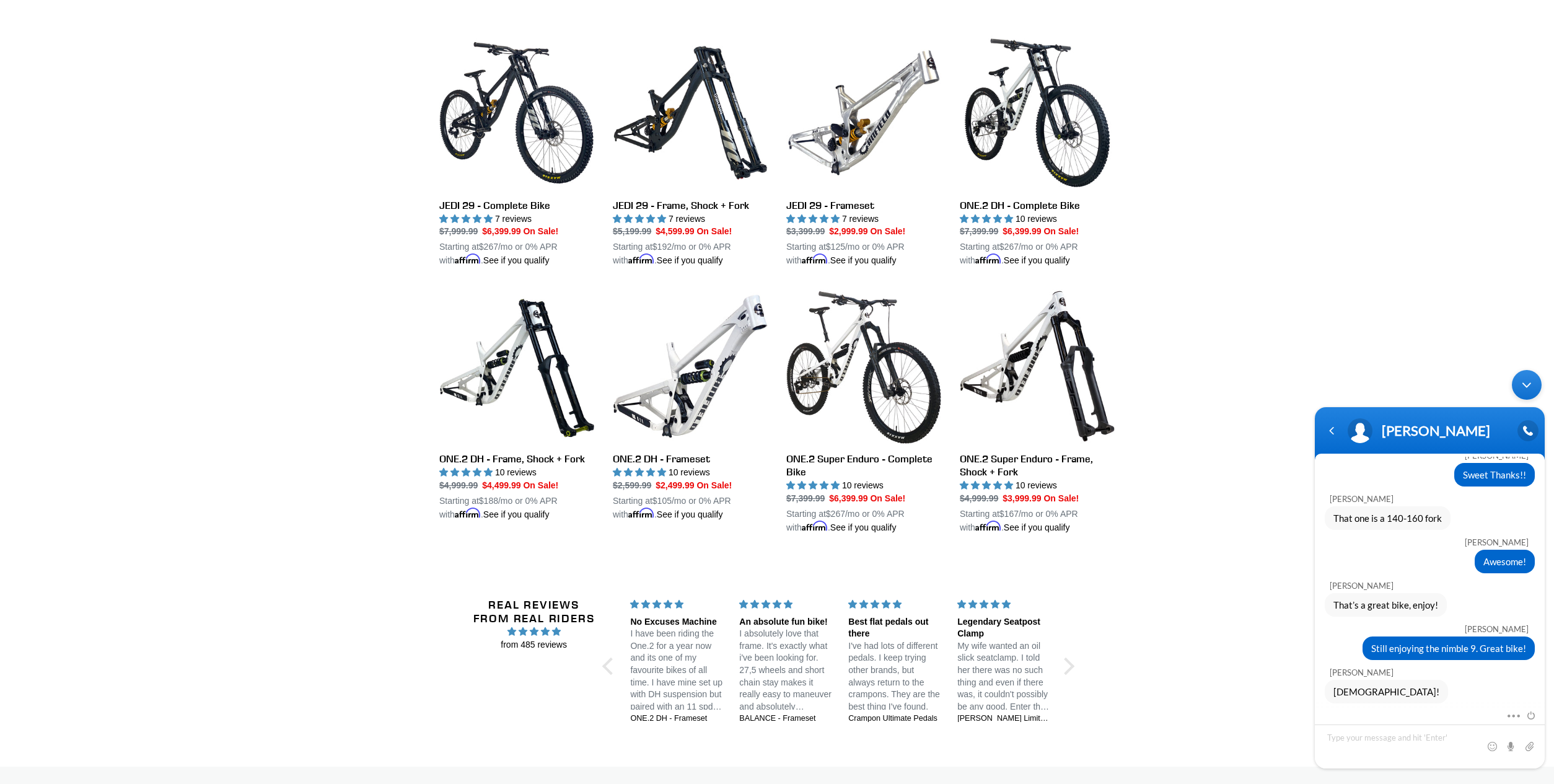
click at [1525, 388] on div "Minimize live chat window" at bounding box center [1527, 384] width 30 height 30
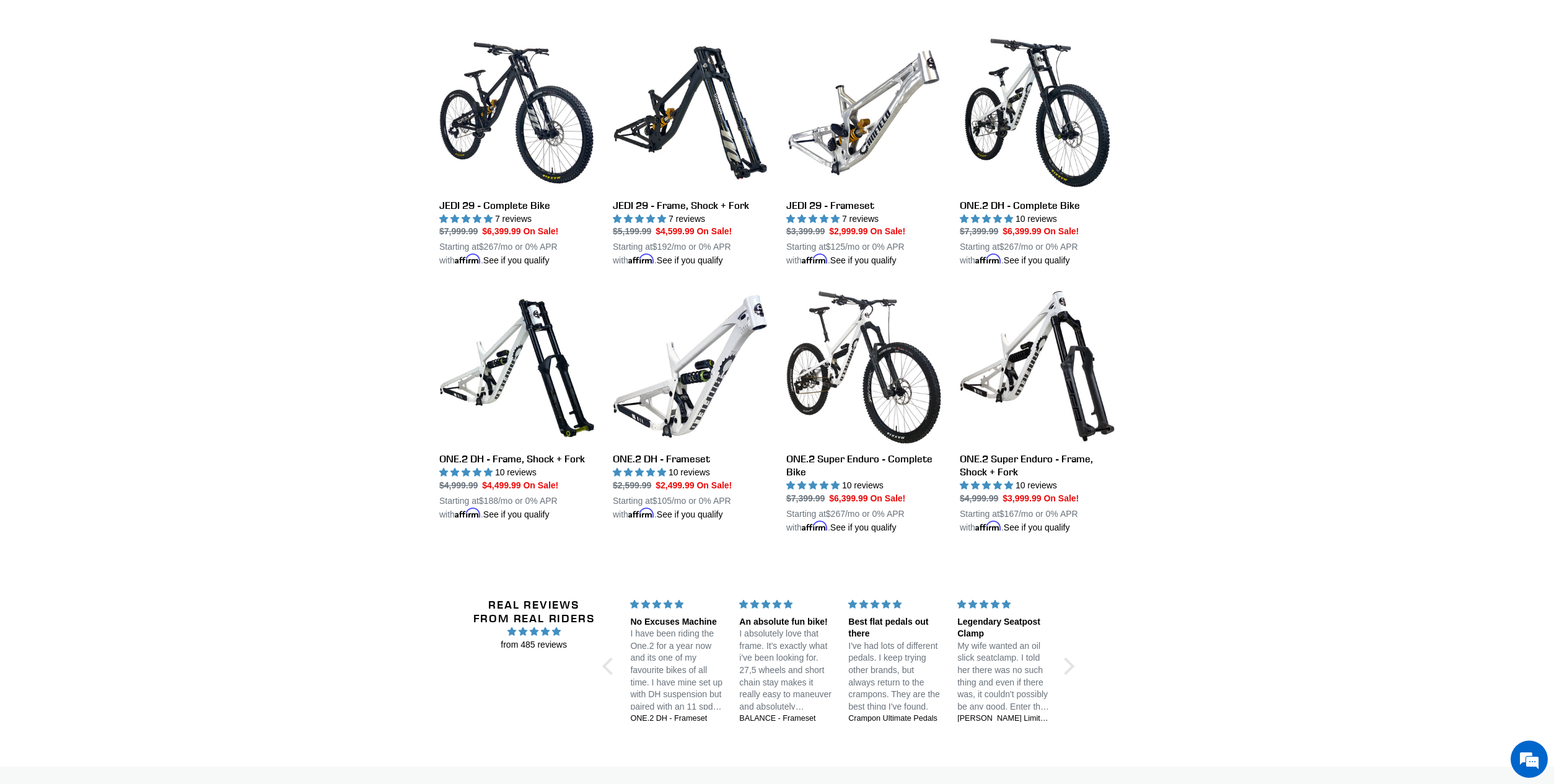
click at [1224, 587] on div "Real Reviews from Real Riders from 485 reviews Jedi 29 DH: Unstoppable confiden…" at bounding box center [777, 667] width 1554 height 198
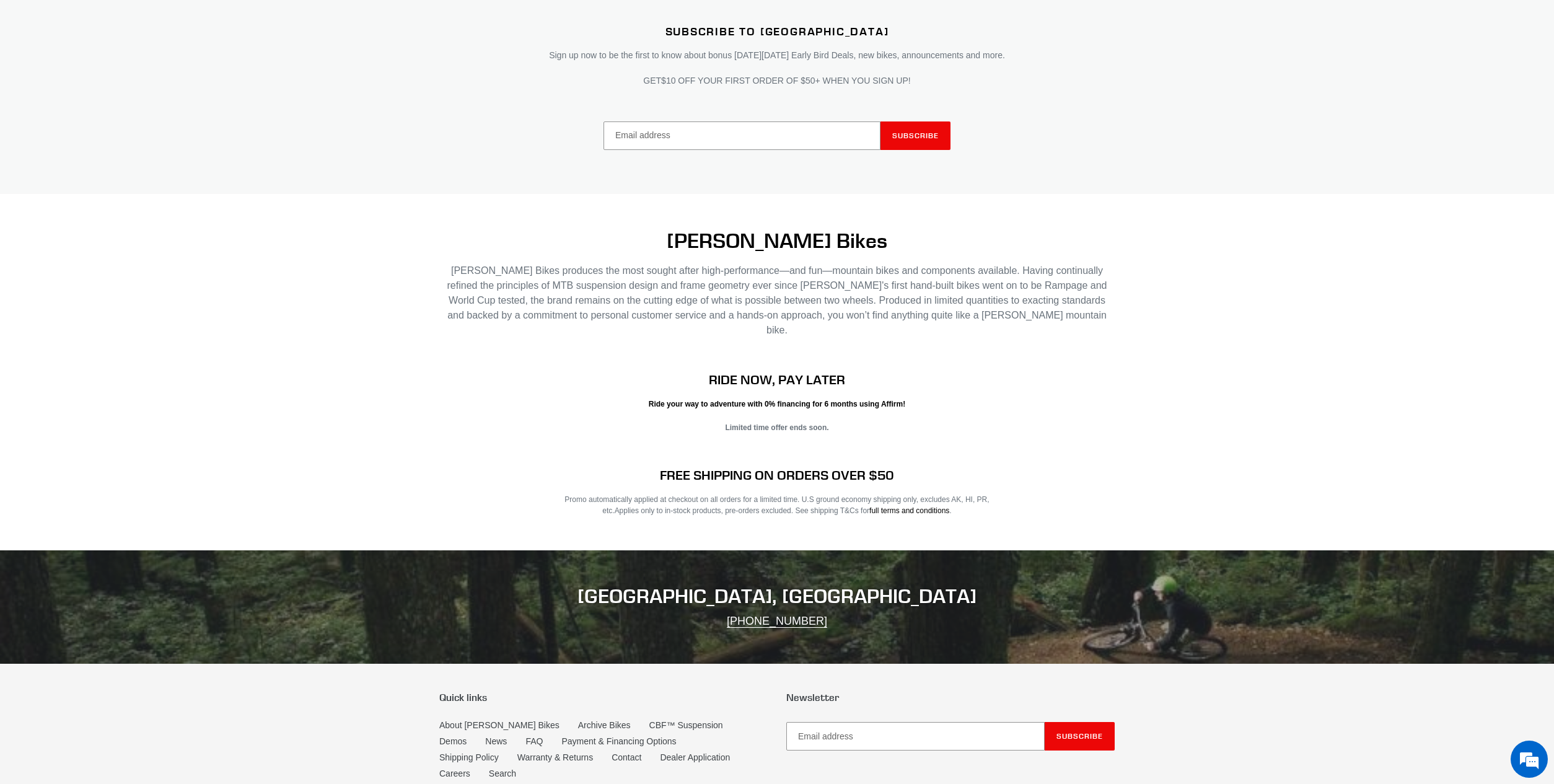
scroll to position [1988, 0]
